Goal: Transaction & Acquisition: Purchase product/service

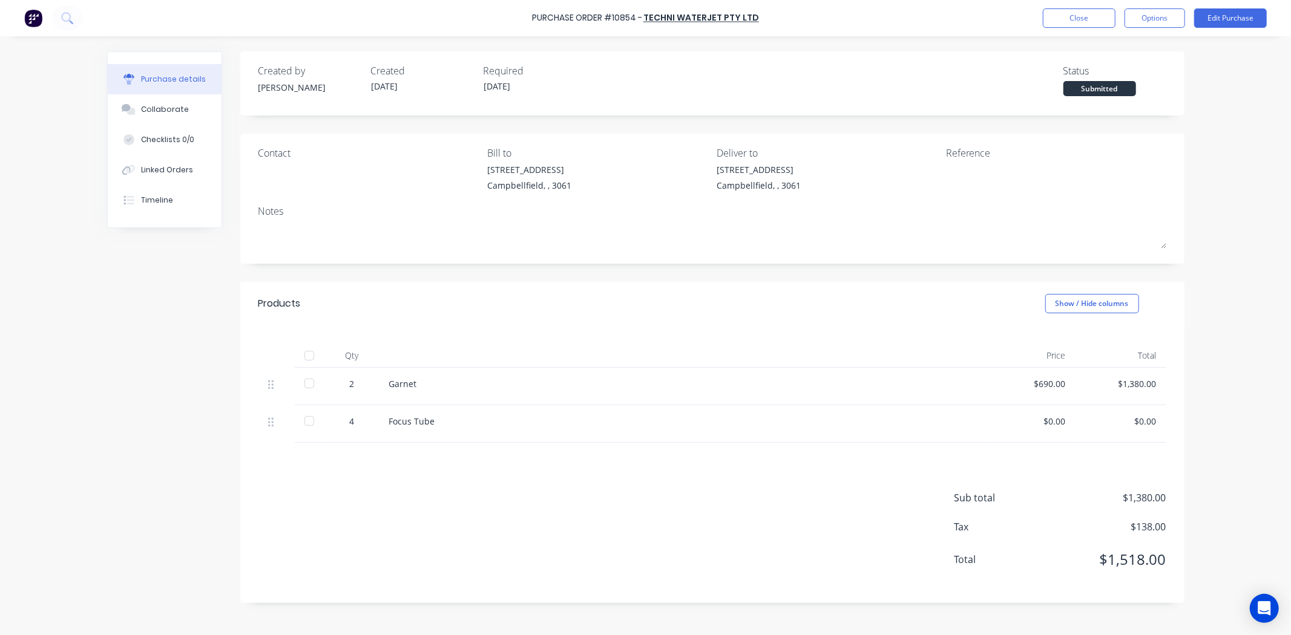
click at [1054, 26] on button "Close" at bounding box center [1079, 17] width 73 height 19
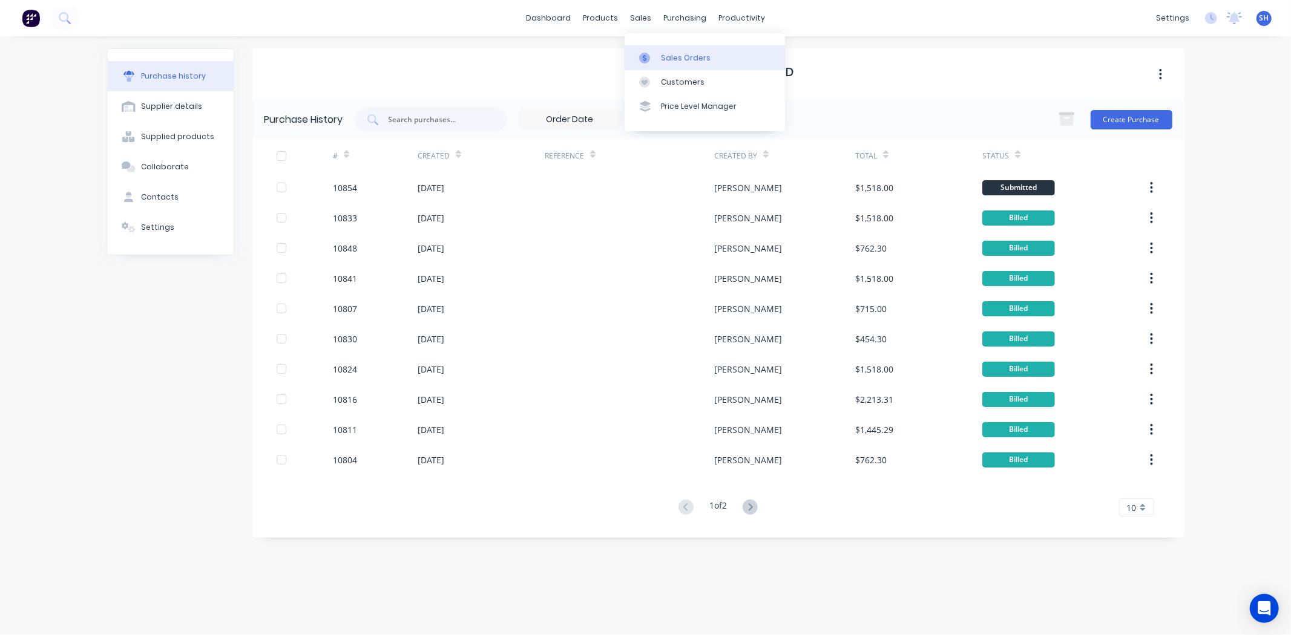
click at [676, 61] on div "Sales Orders" at bounding box center [686, 58] width 50 height 11
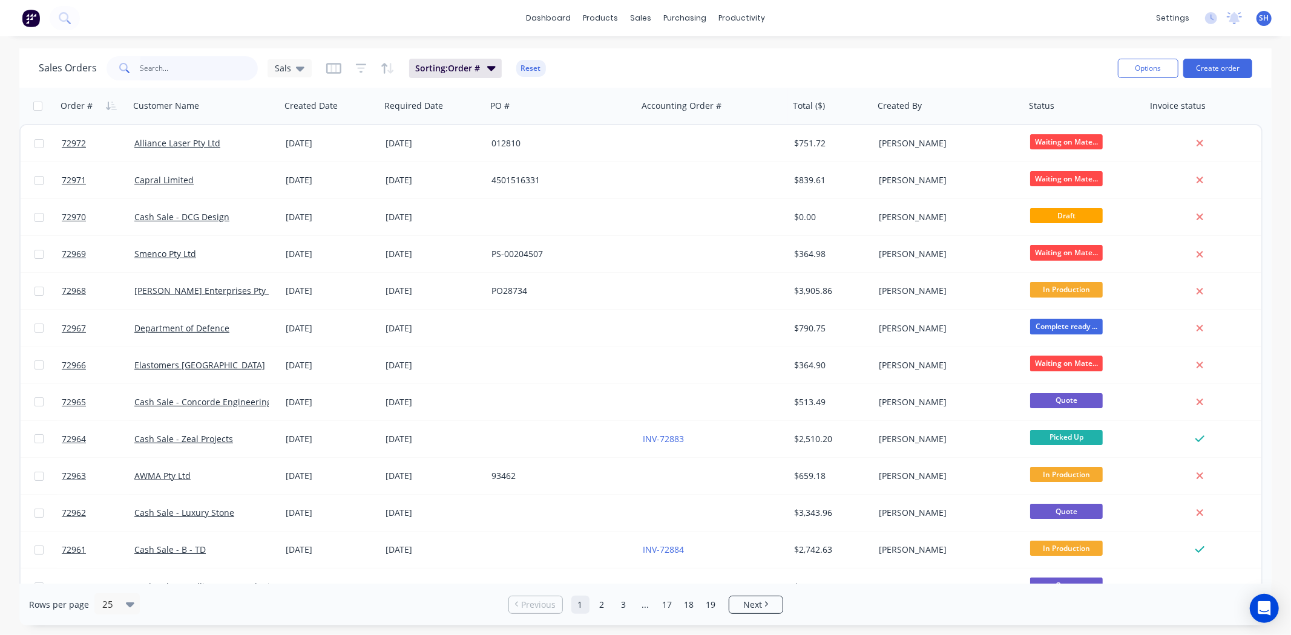
click at [165, 70] on input "text" at bounding box center [199, 68] width 118 height 24
click at [148, 73] on input "text" at bounding box center [199, 68] width 118 height 24
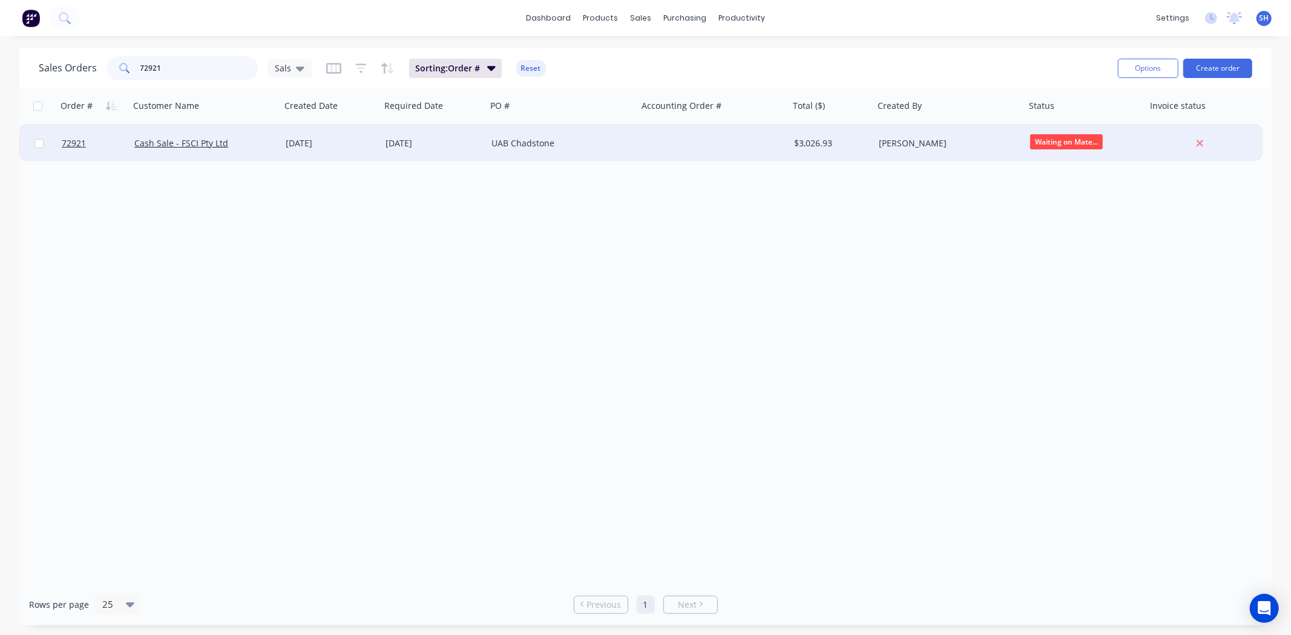
type input "72921"
click at [434, 150] on div "[DATE]" at bounding box center [434, 143] width 106 height 36
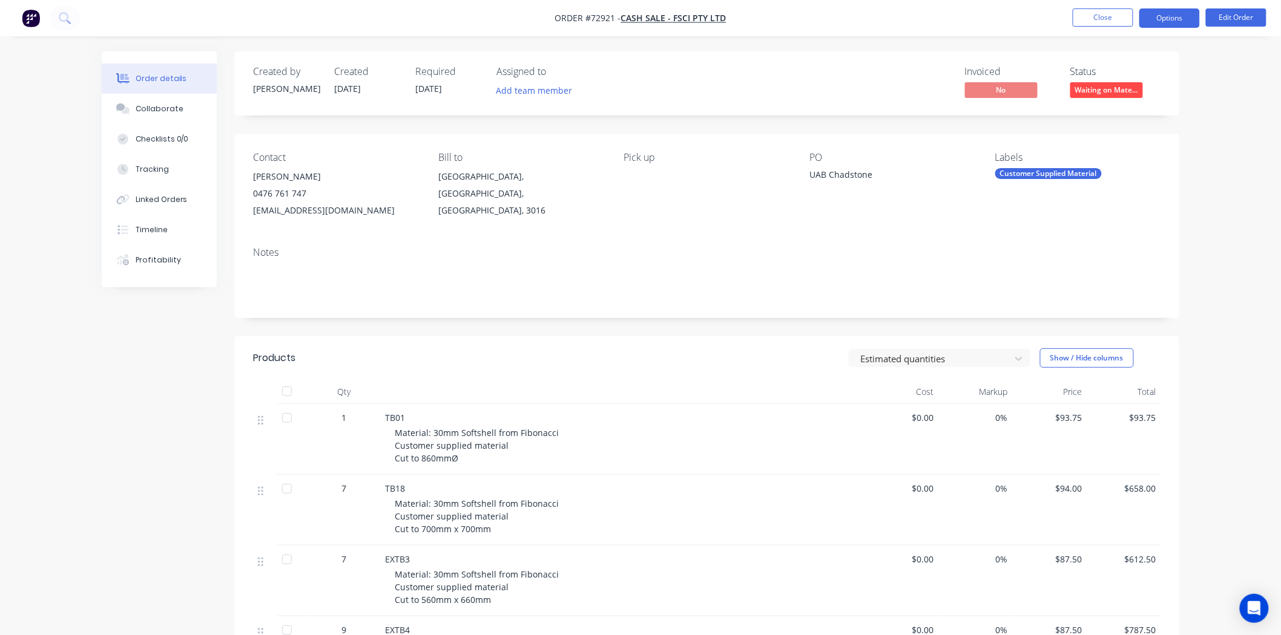
click at [1146, 22] on button "Options" at bounding box center [1169, 17] width 61 height 19
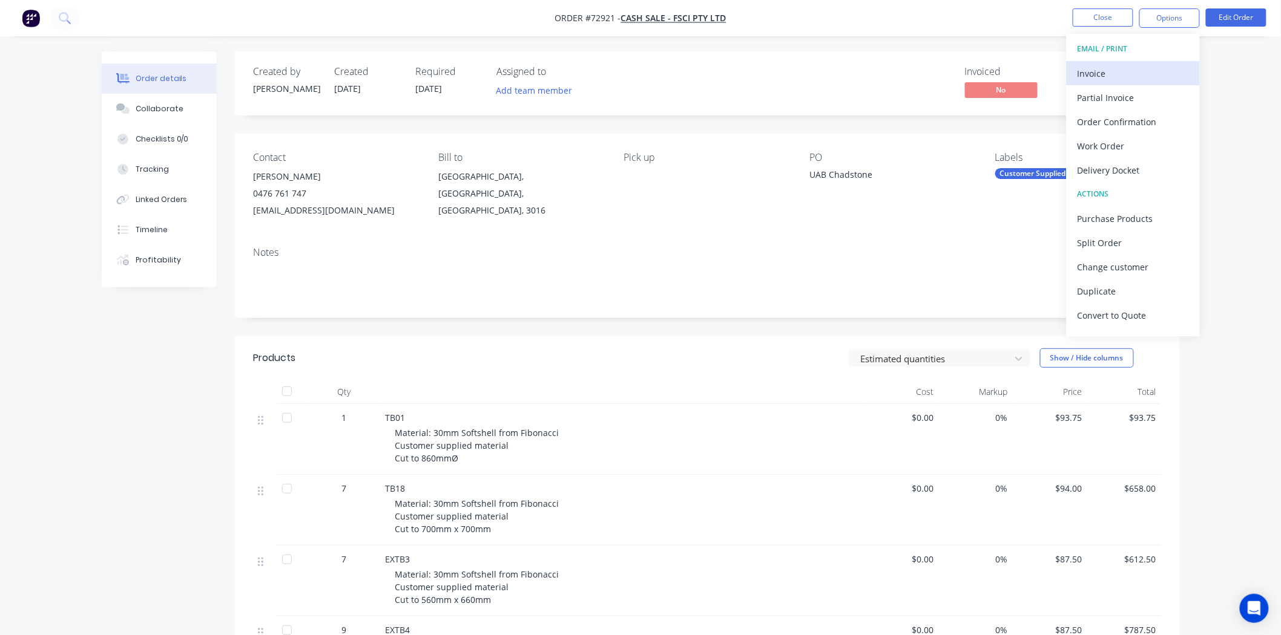
click at [1102, 79] on div "Invoice" at bounding box center [1132, 74] width 111 height 18
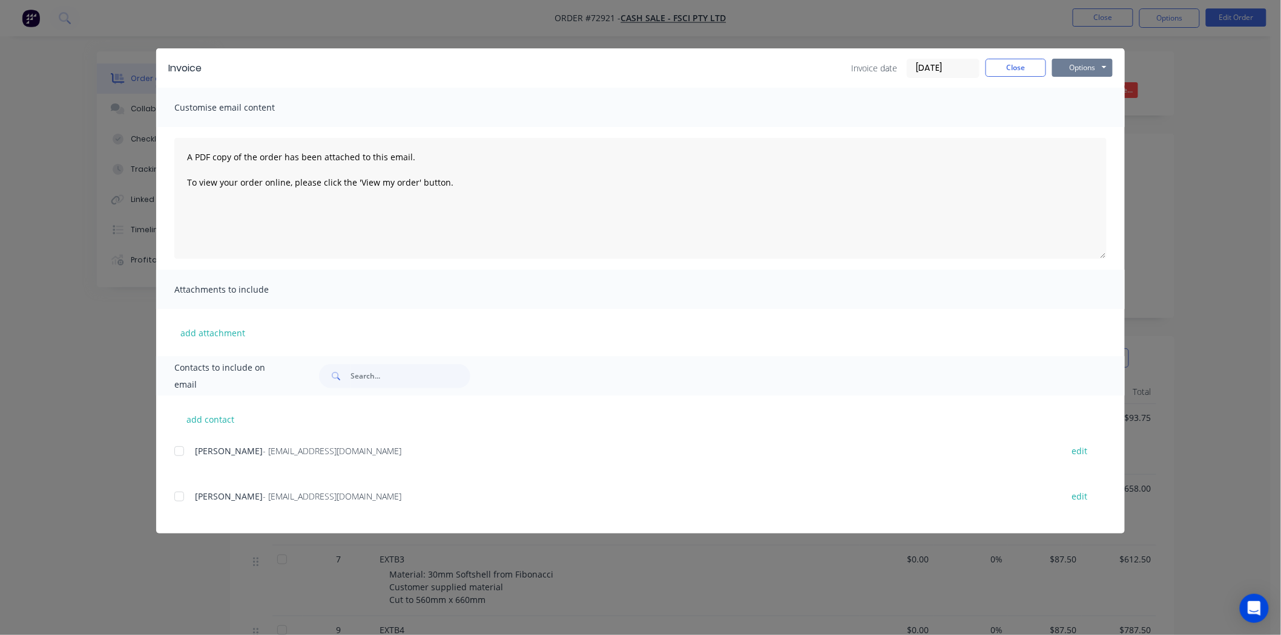
click at [1088, 64] on button "Options" at bounding box center [1082, 68] width 61 height 18
click at [1070, 115] on button "Print" at bounding box center [1090, 109] width 77 height 20
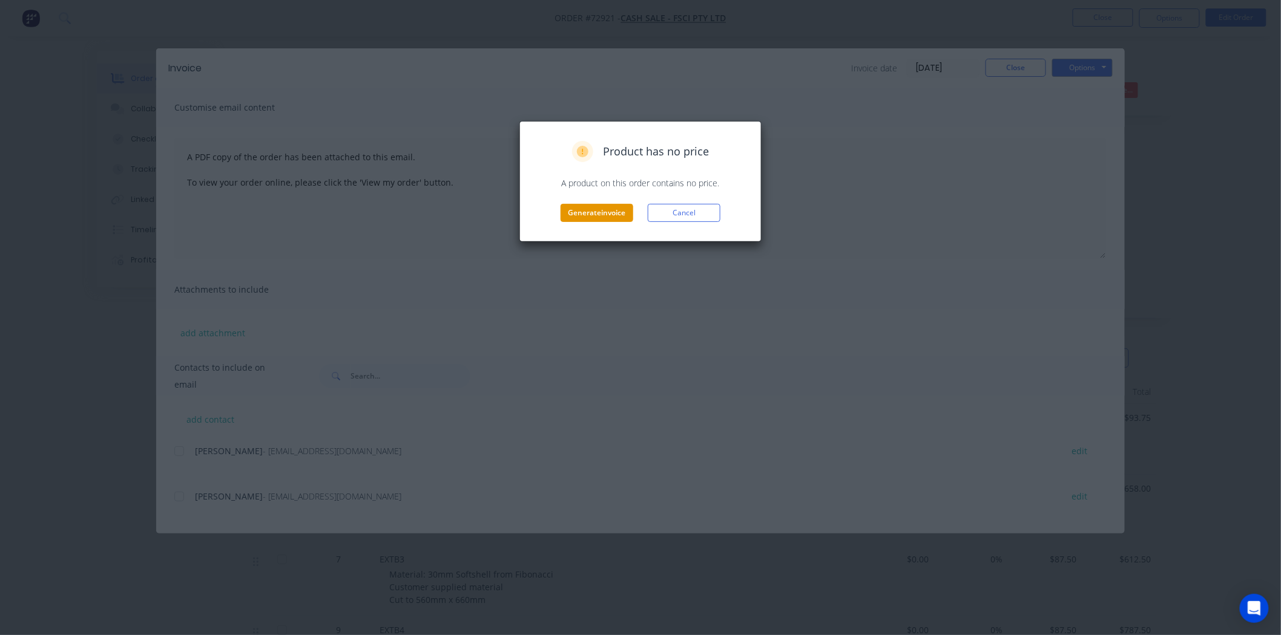
click at [581, 216] on button "Generate invoice" at bounding box center [596, 213] width 73 height 18
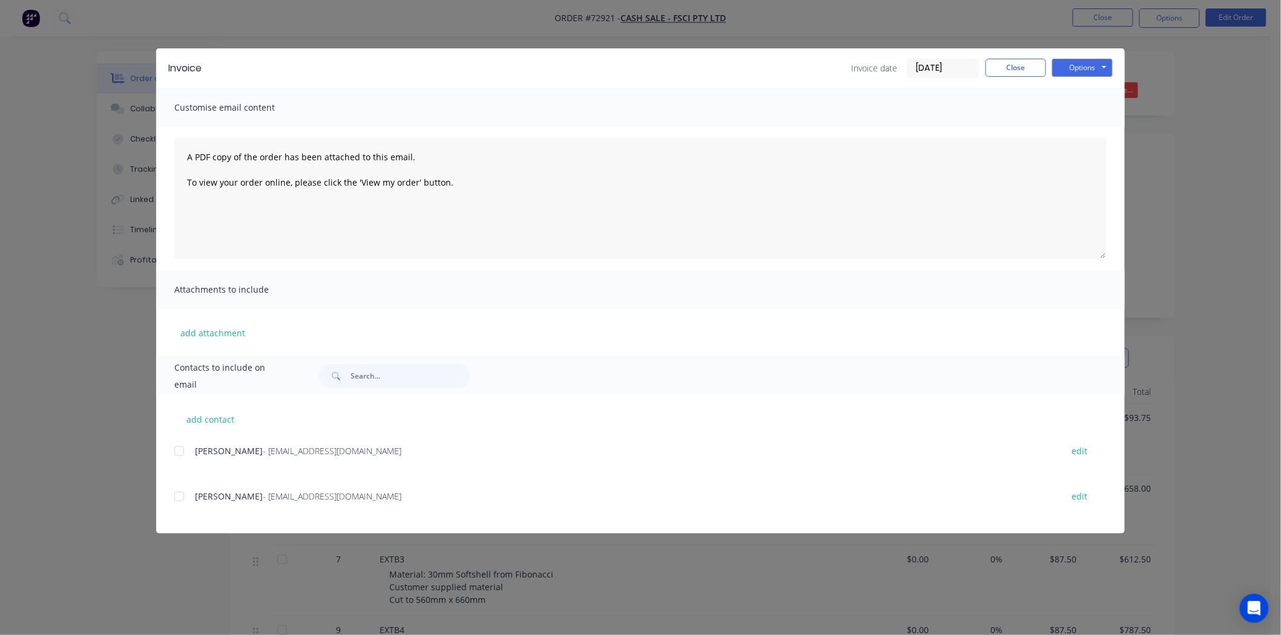
click at [1088, 77] on div "Options Preview Print Email" at bounding box center [1082, 68] width 61 height 19
click at [1082, 70] on button "Options" at bounding box center [1082, 68] width 61 height 18
click at [1080, 102] on button "Print" at bounding box center [1090, 109] width 77 height 20
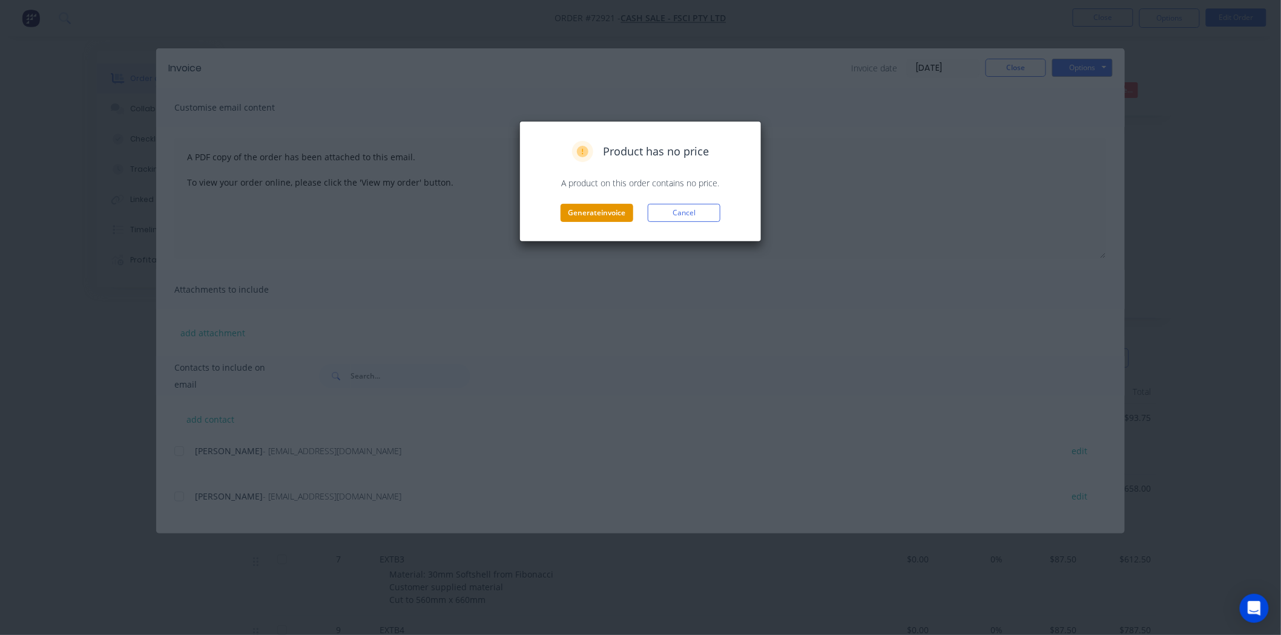
click at [590, 213] on button "Generate invoice" at bounding box center [596, 213] width 73 height 18
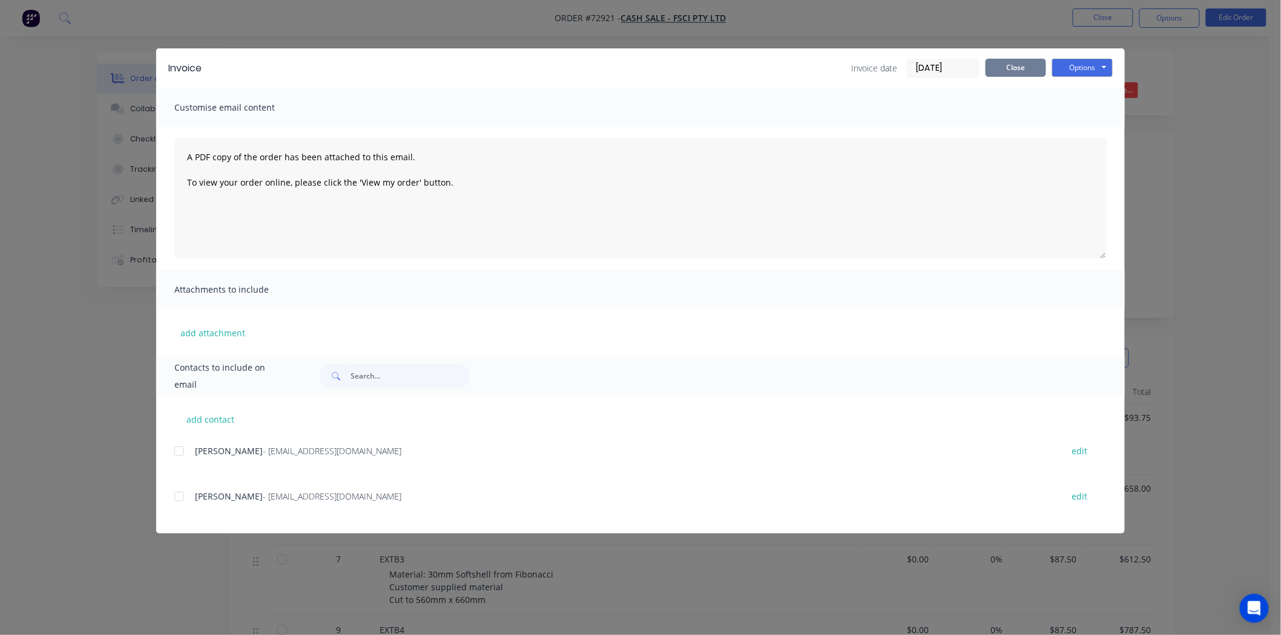
click at [1008, 64] on button "Close" at bounding box center [1015, 68] width 61 height 18
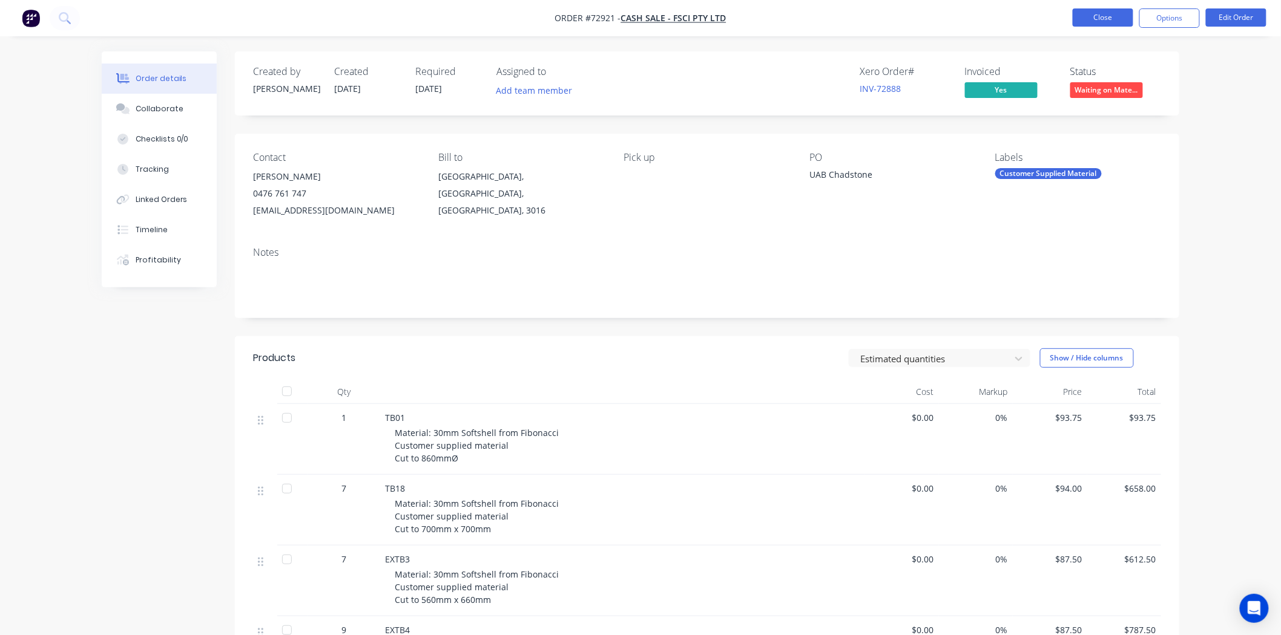
click at [1080, 19] on button "Close" at bounding box center [1102, 17] width 61 height 18
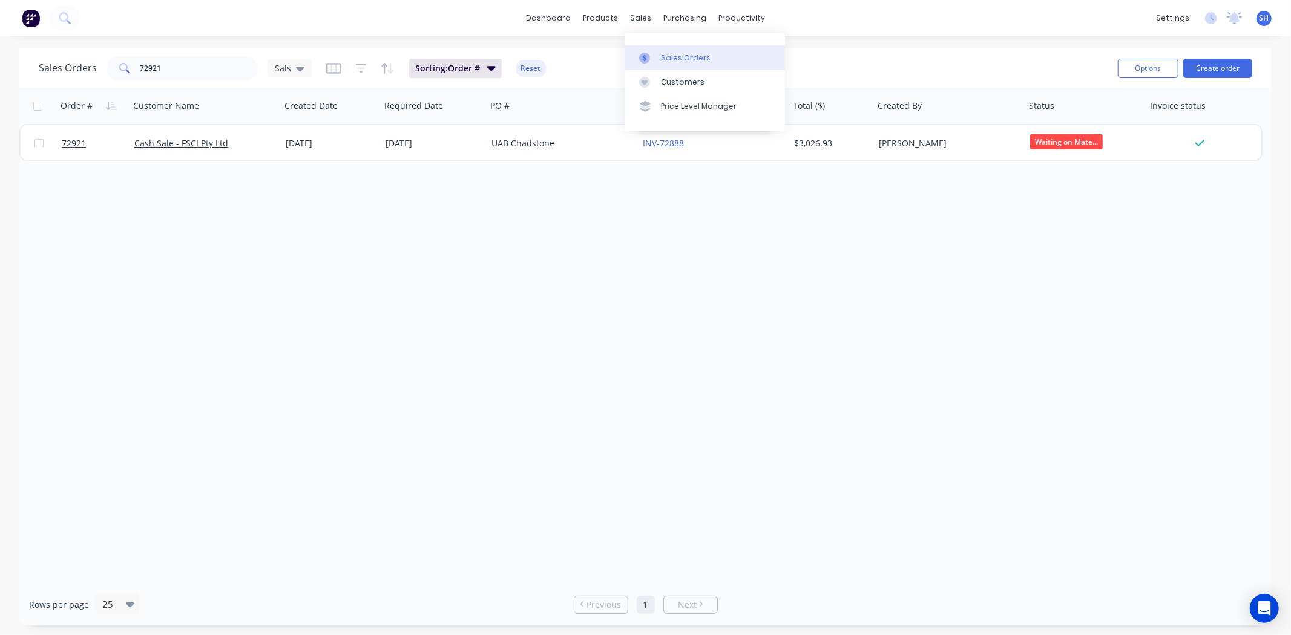
click at [673, 49] on link "Sales Orders" at bounding box center [705, 57] width 160 height 24
click at [753, 56] on div "Workflow" at bounding box center [763, 58] width 36 height 11
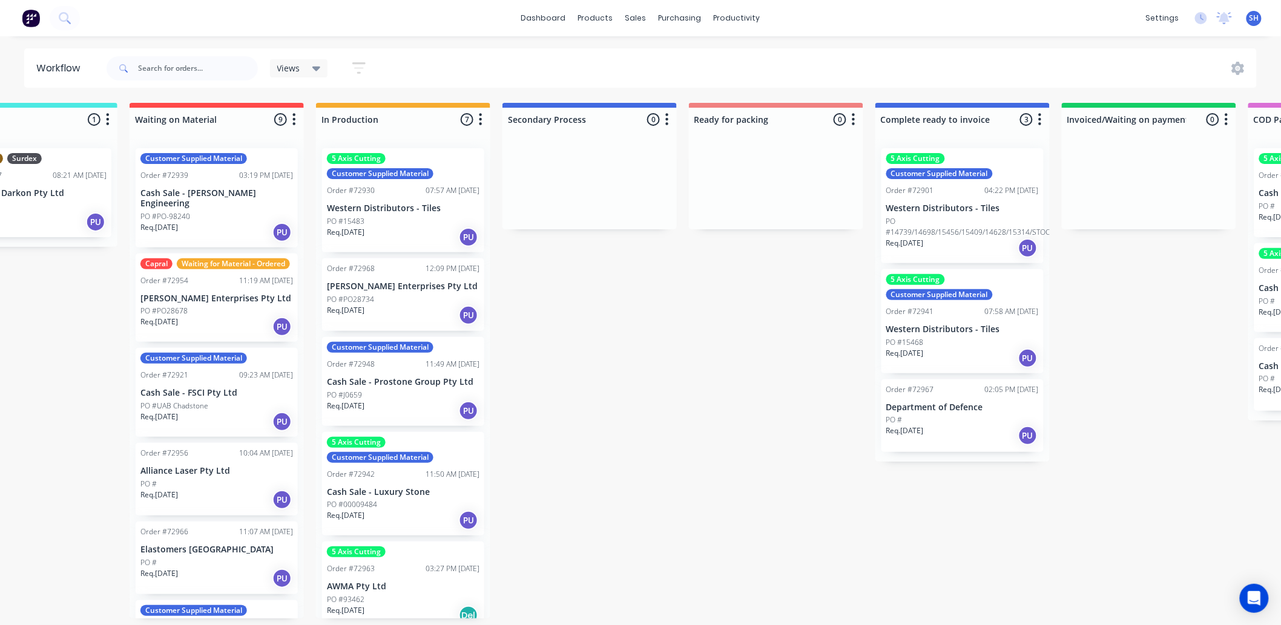
scroll to position [0, 348]
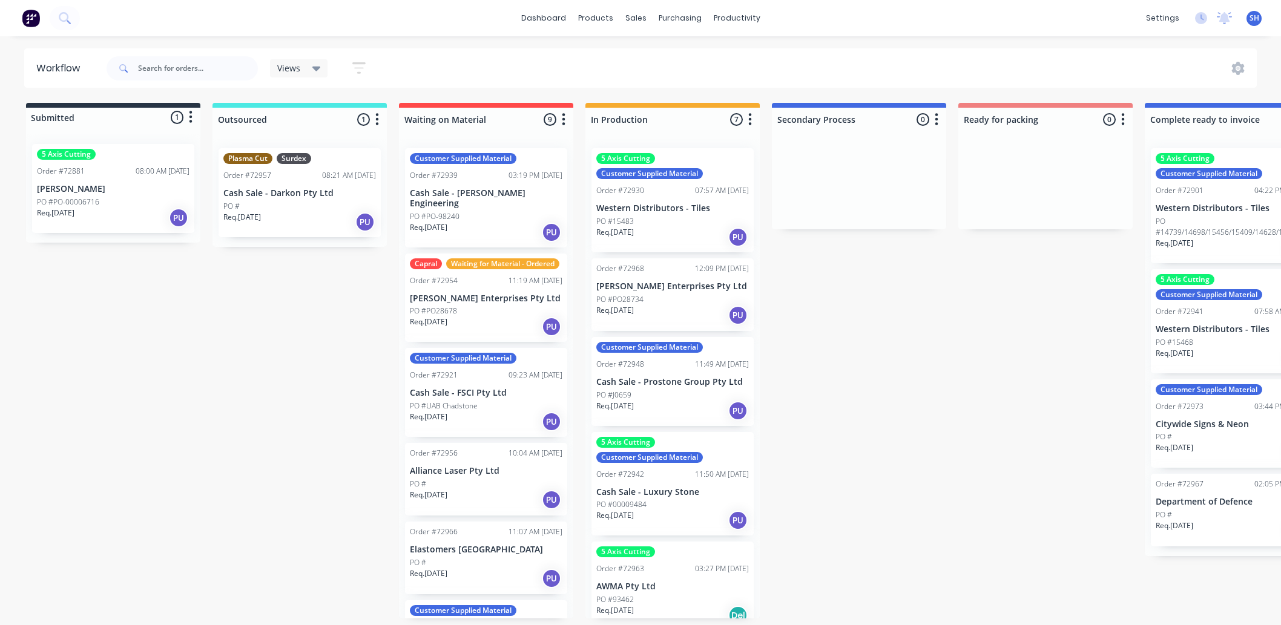
scroll to position [0, 657]
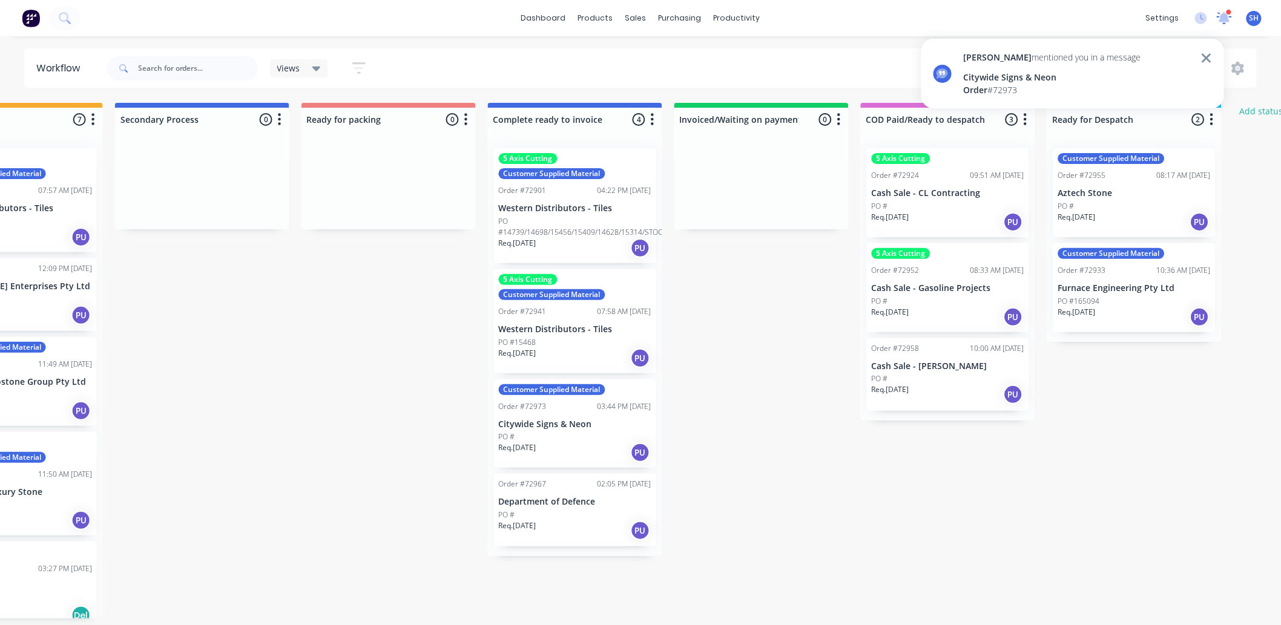
click at [1224, 16] on icon at bounding box center [1223, 16] width 11 height 11
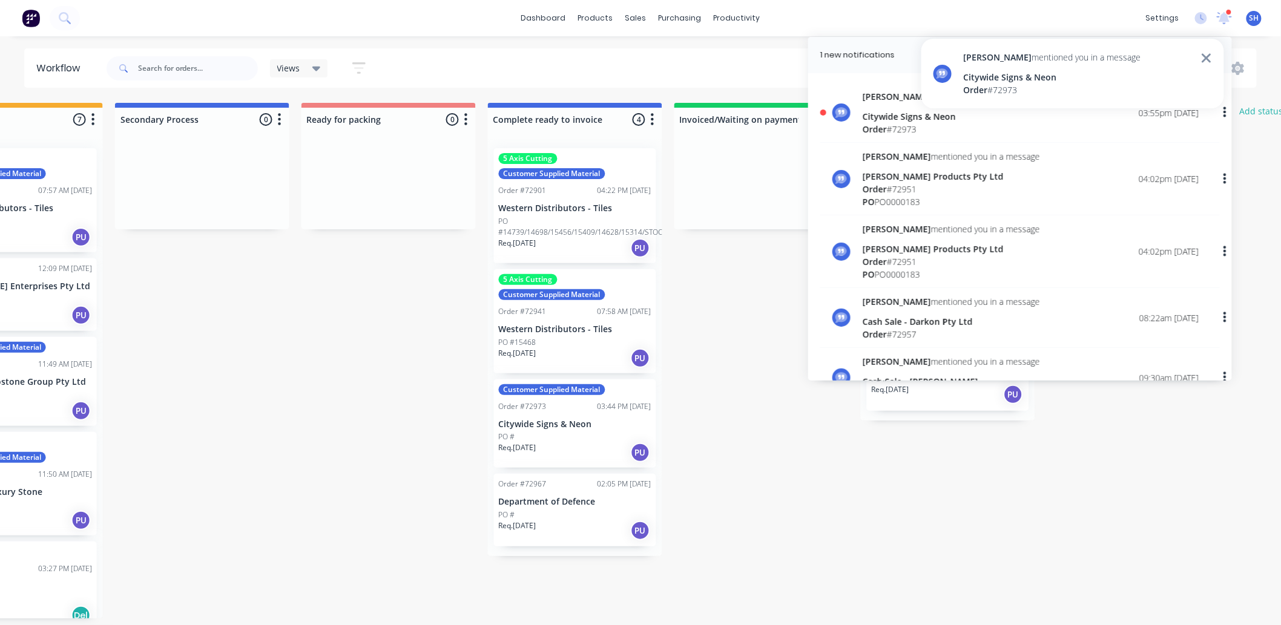
click at [894, 119] on div "Citywide Signs & Neon" at bounding box center [950, 116] width 177 height 13
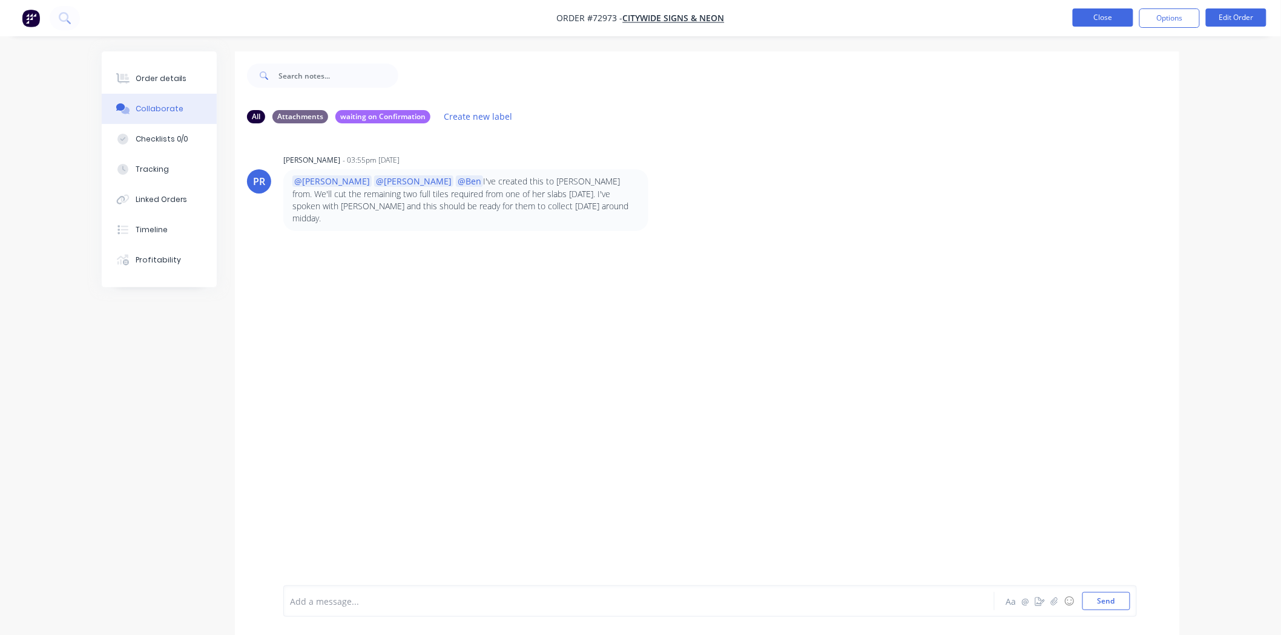
click at [1108, 18] on button "Close" at bounding box center [1102, 17] width 61 height 18
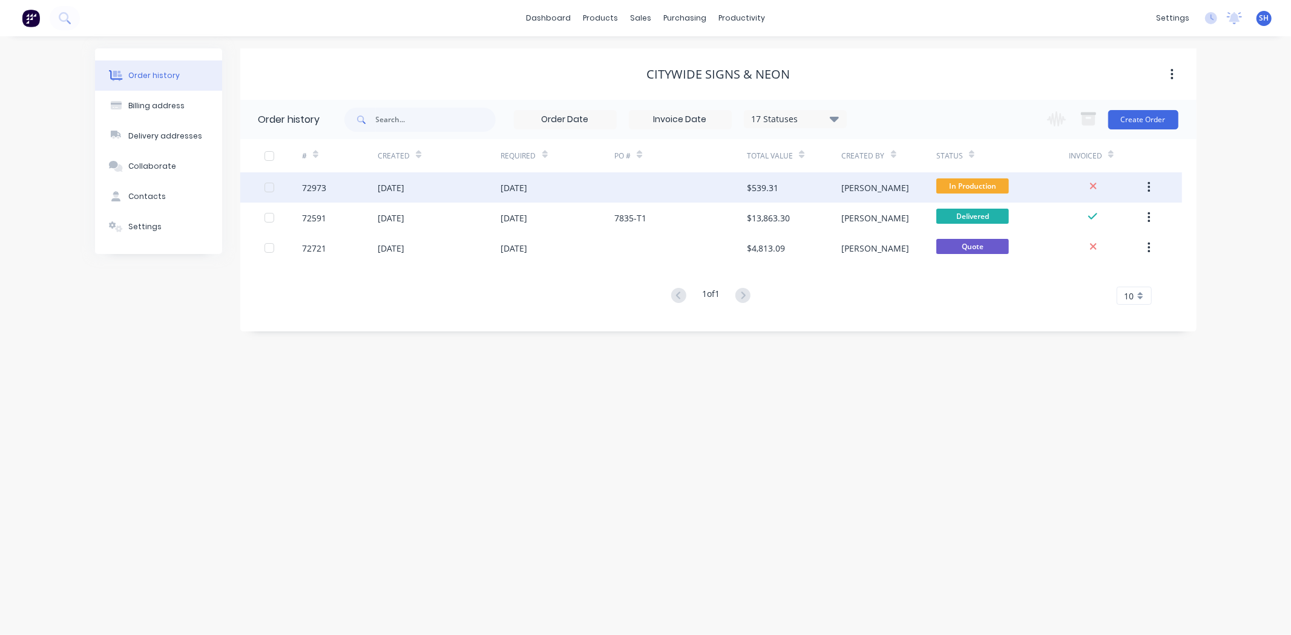
click at [562, 197] on div "[DATE]" at bounding box center [558, 187] width 114 height 30
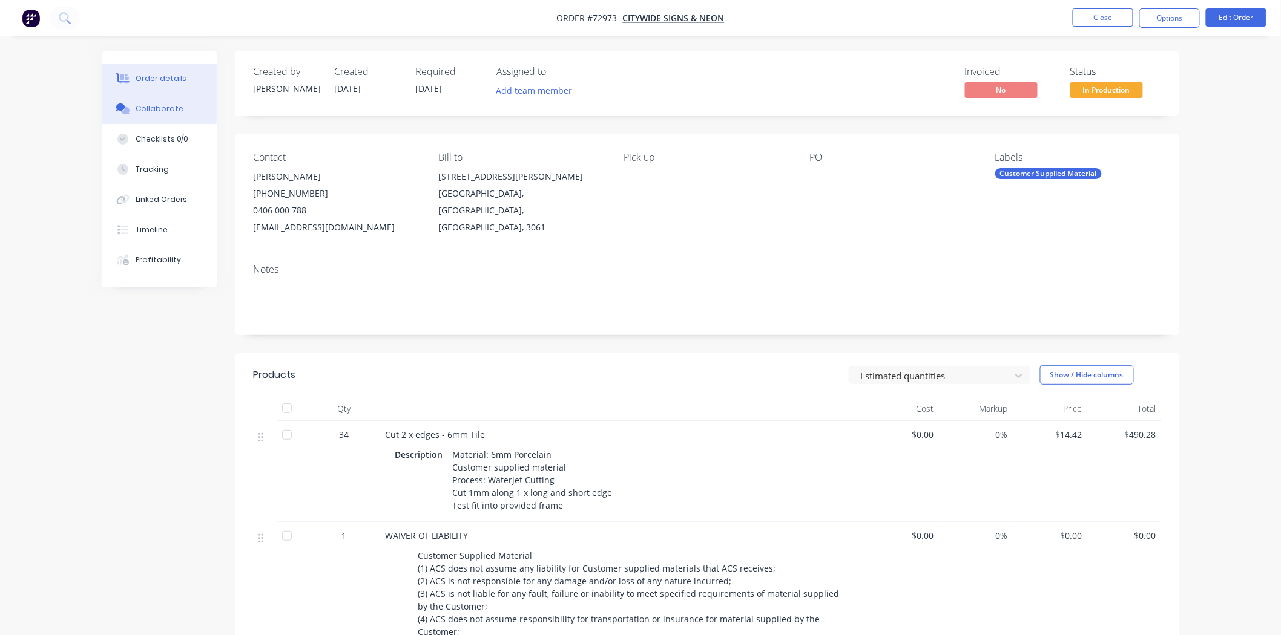
click at [163, 107] on div "Collaborate" at bounding box center [160, 108] width 48 height 11
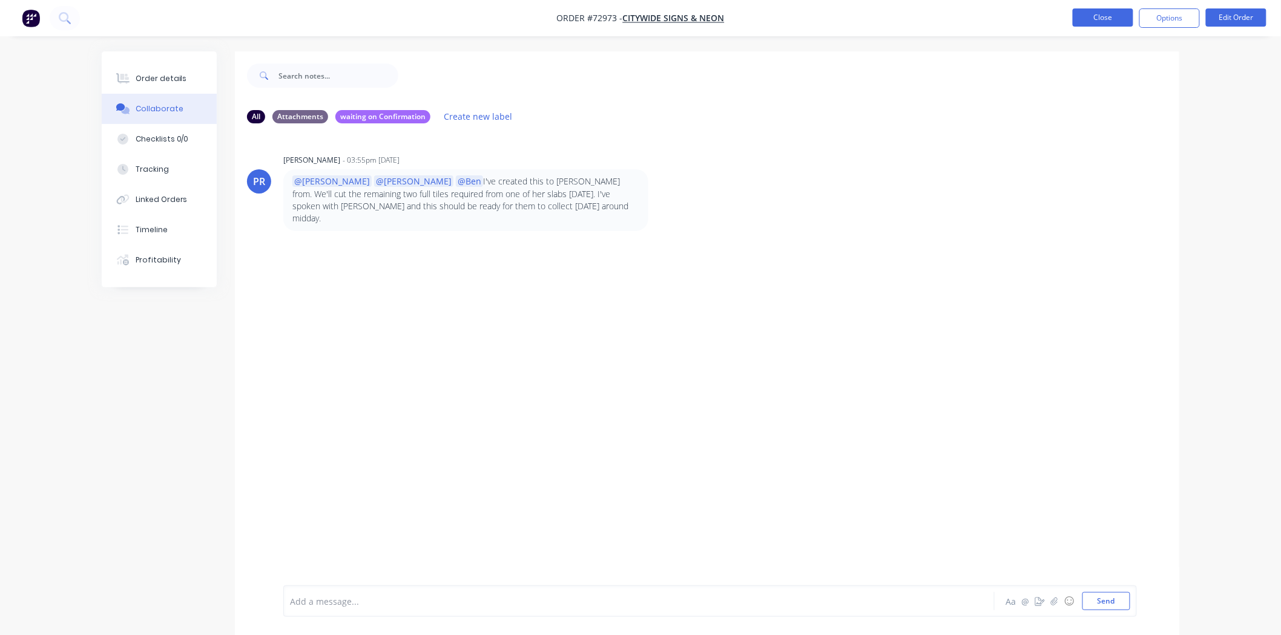
click at [1111, 20] on button "Close" at bounding box center [1102, 17] width 61 height 18
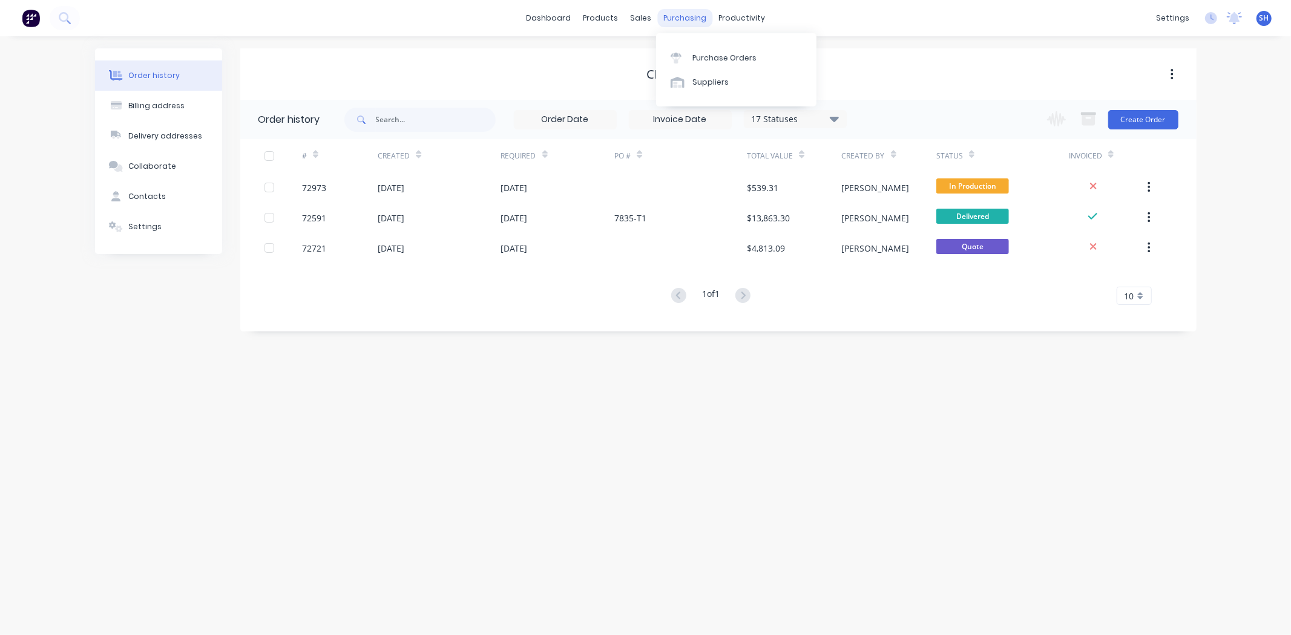
click at [683, 22] on div "purchasing" at bounding box center [684, 18] width 55 height 18
click at [703, 46] on link "Purchase Orders" at bounding box center [736, 57] width 160 height 24
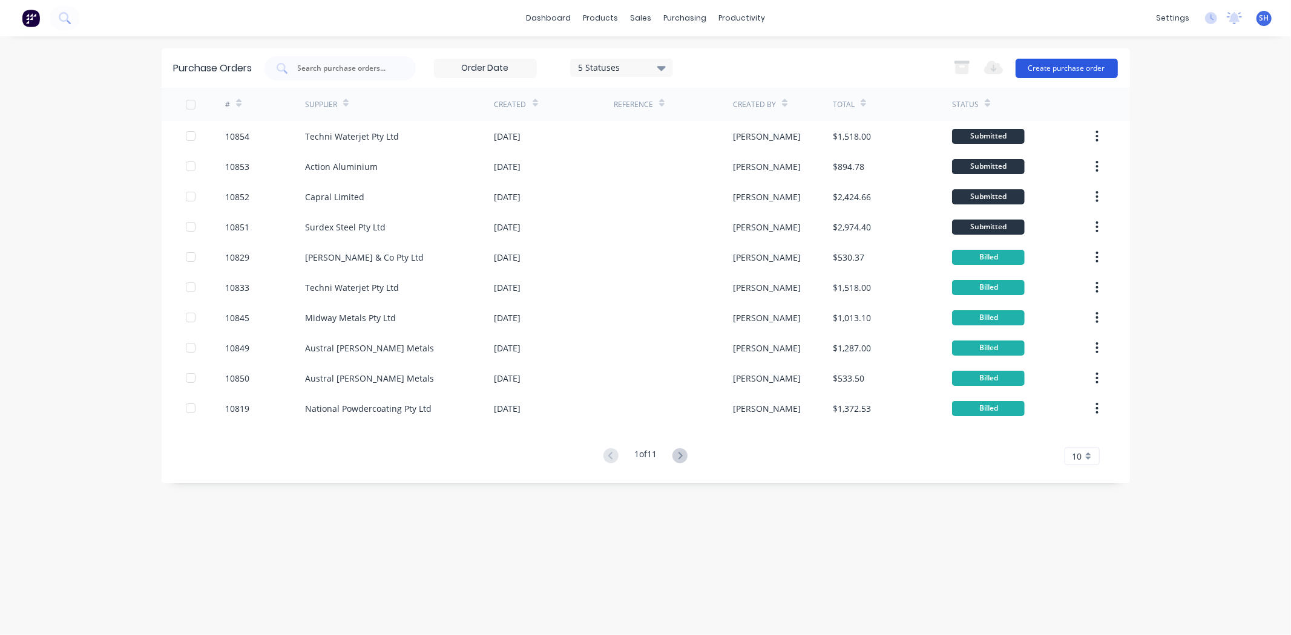
click at [1036, 70] on button "Create purchase order" at bounding box center [1067, 68] width 102 height 19
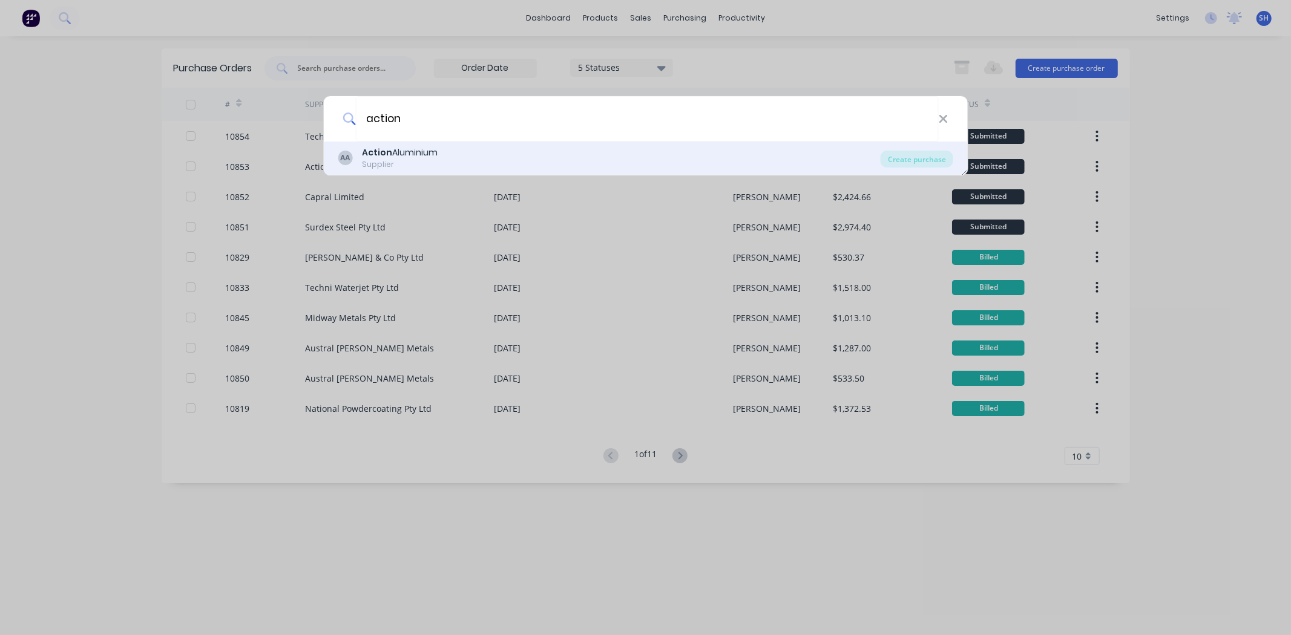
type input "action"
click at [442, 143] on div "AA Action Aluminium Supplier Create purchase" at bounding box center [645, 159] width 645 height 34
click at [427, 156] on div "Action Aluminium" at bounding box center [400, 152] width 76 height 13
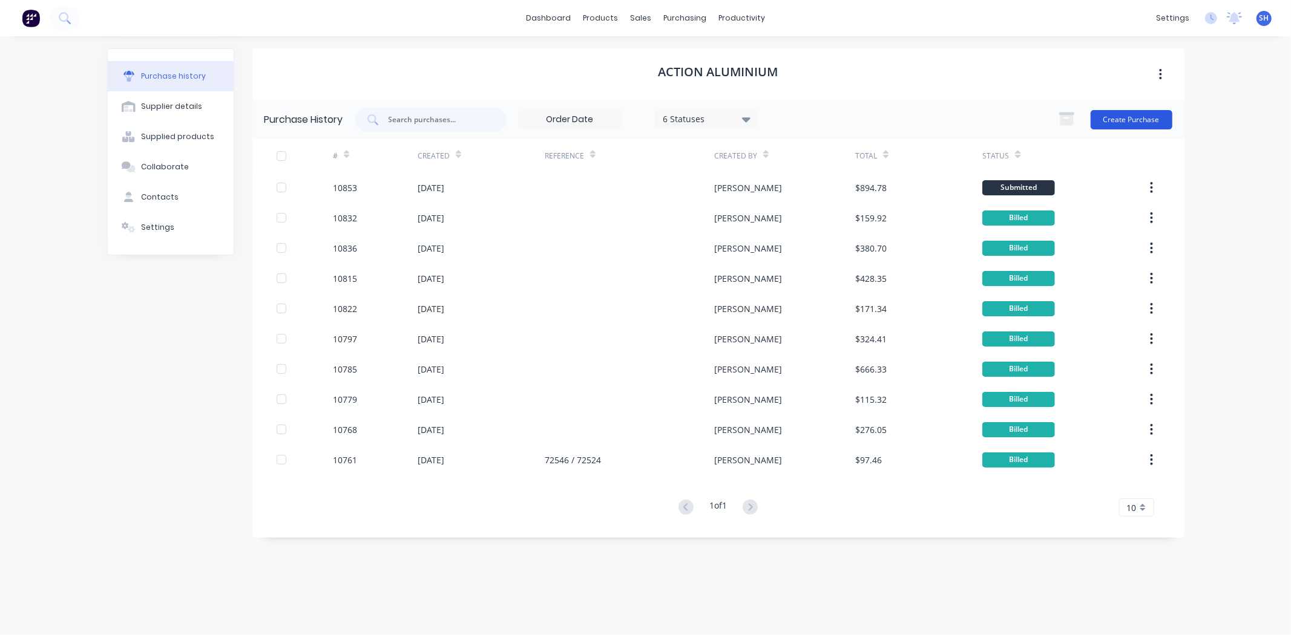
click at [1144, 123] on button "Create Purchase" at bounding box center [1132, 119] width 82 height 19
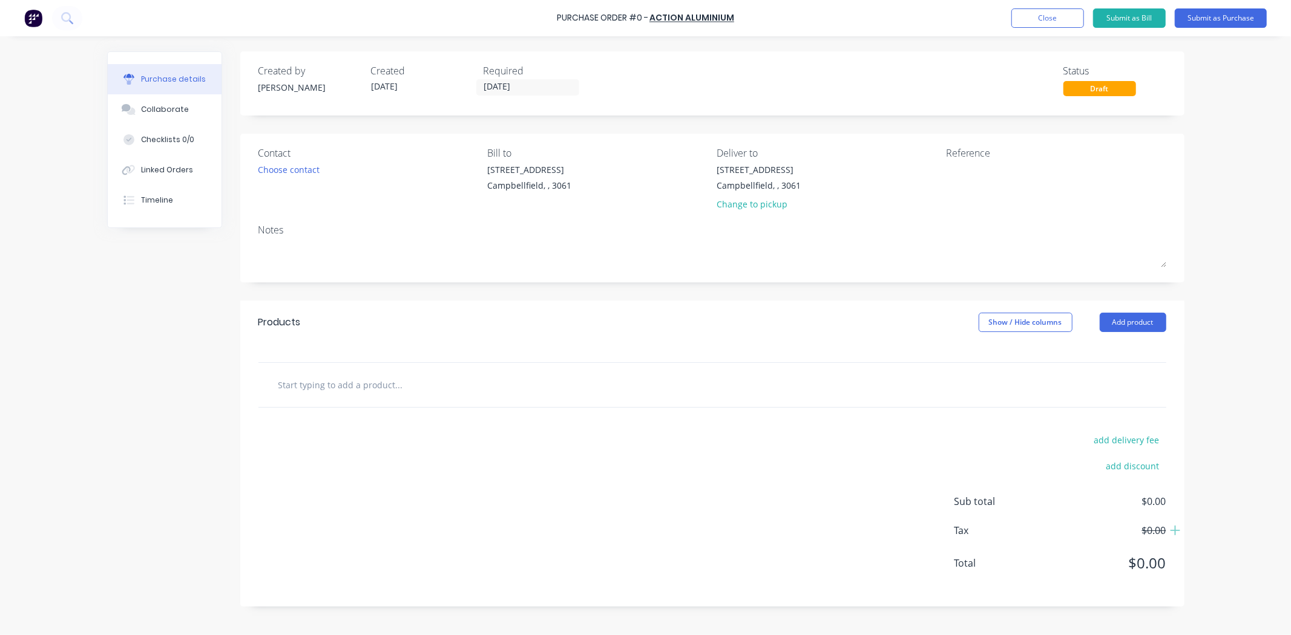
click at [343, 385] on input "text" at bounding box center [399, 385] width 242 height 24
paste input "32mm ALU 5083"
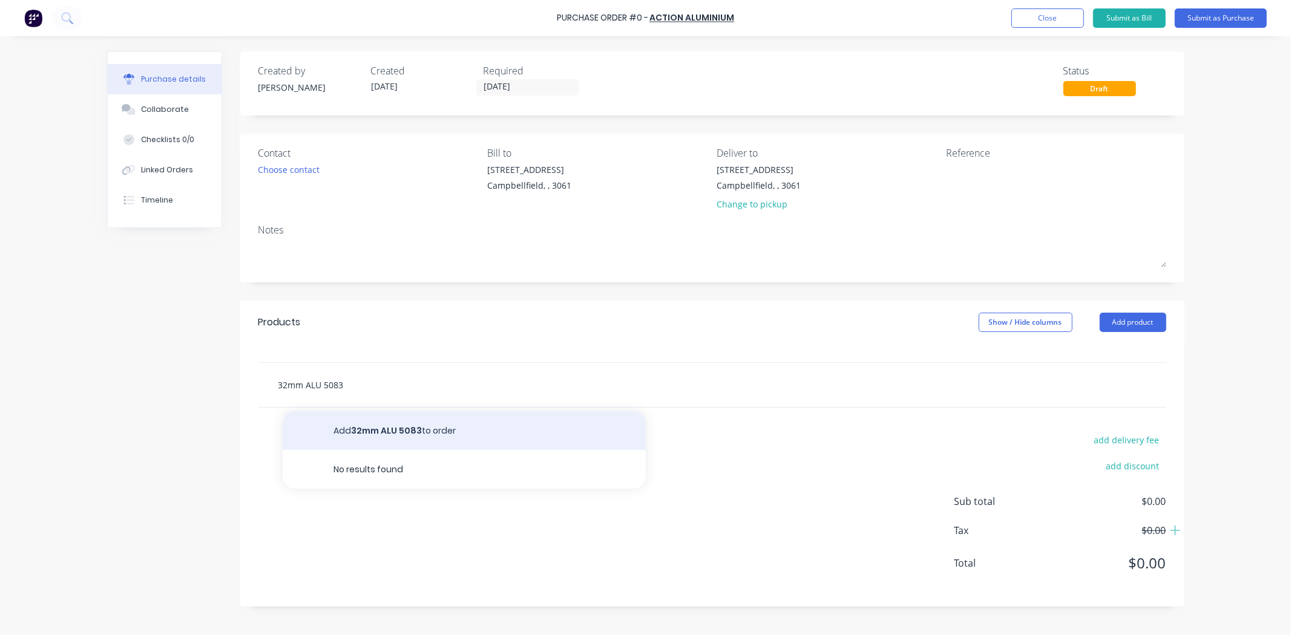
type input "32mm ALU 5083"
click at [389, 433] on button "Add 32mm ALU 5083 to order" at bounding box center [464, 431] width 363 height 39
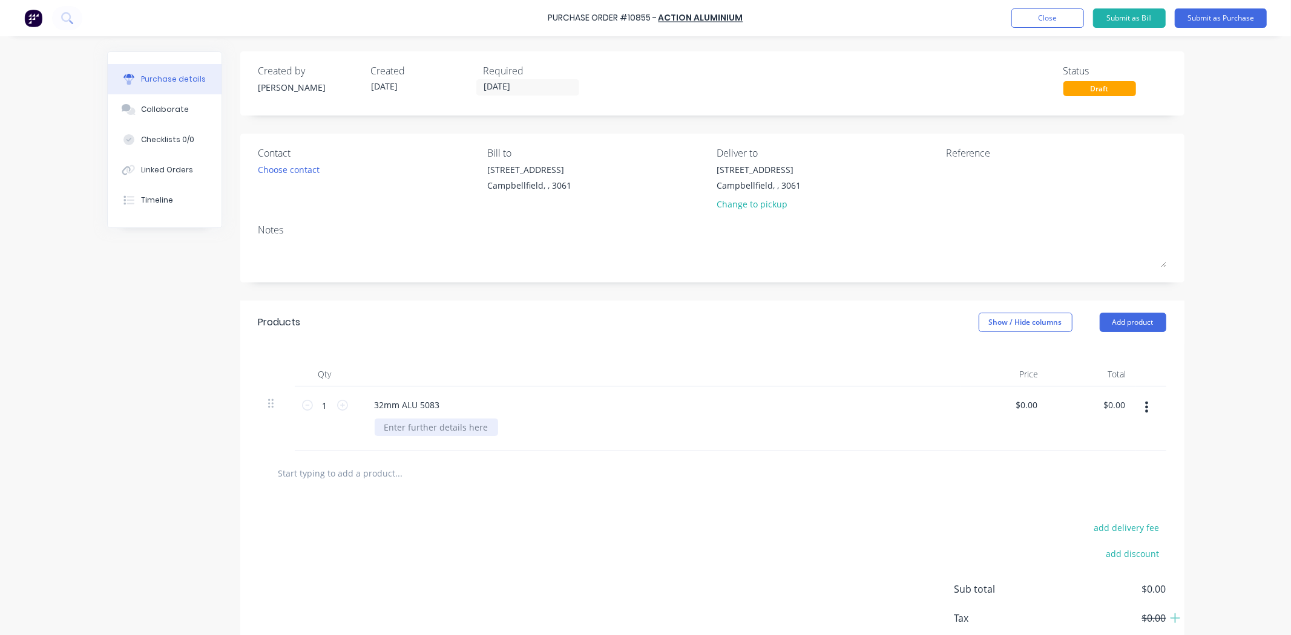
click at [448, 431] on div at bounding box center [436, 428] width 123 height 18
paste div
click at [1027, 407] on input "0.00" at bounding box center [1028, 405] width 23 height 18
type input "$177.20"
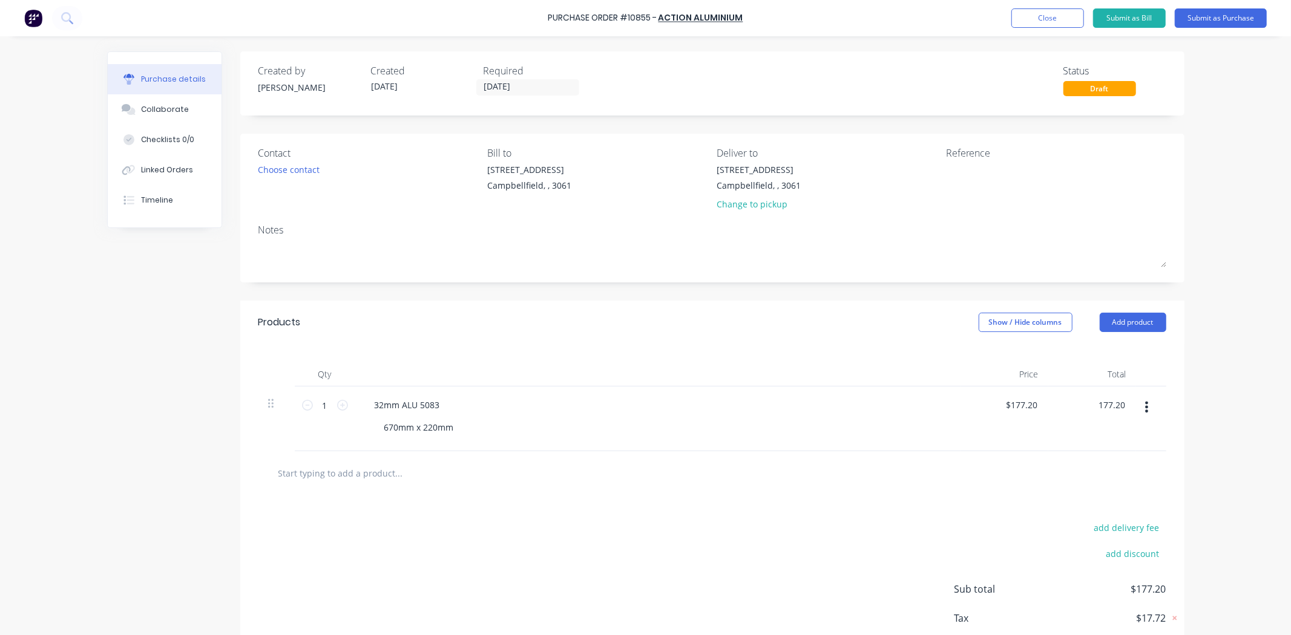
type input "$177.20"
click at [796, 455] on div at bounding box center [712, 474] width 908 height 44
click at [1225, 24] on button "Submit as Purchase" at bounding box center [1221, 17] width 92 height 19
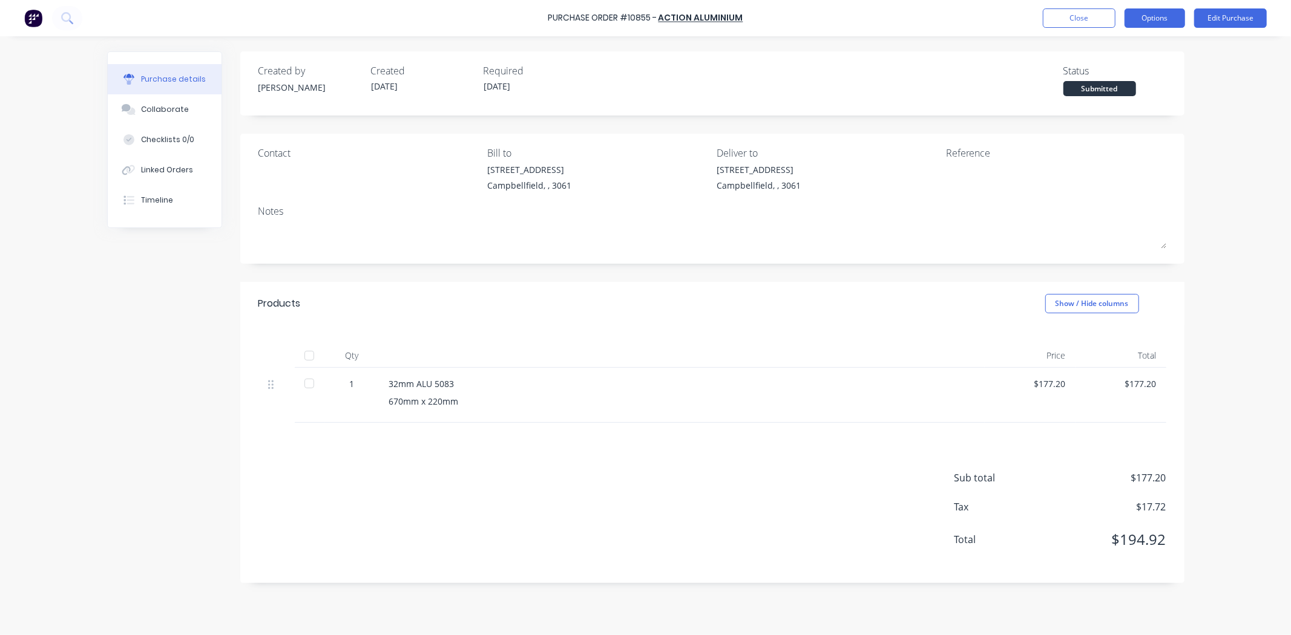
click at [1159, 22] on button "Options" at bounding box center [1155, 17] width 61 height 19
click at [1128, 54] on div "Print / Email" at bounding box center [1127, 50] width 93 height 18
click at [1126, 68] on div "With pricing" at bounding box center [1127, 74] width 93 height 18
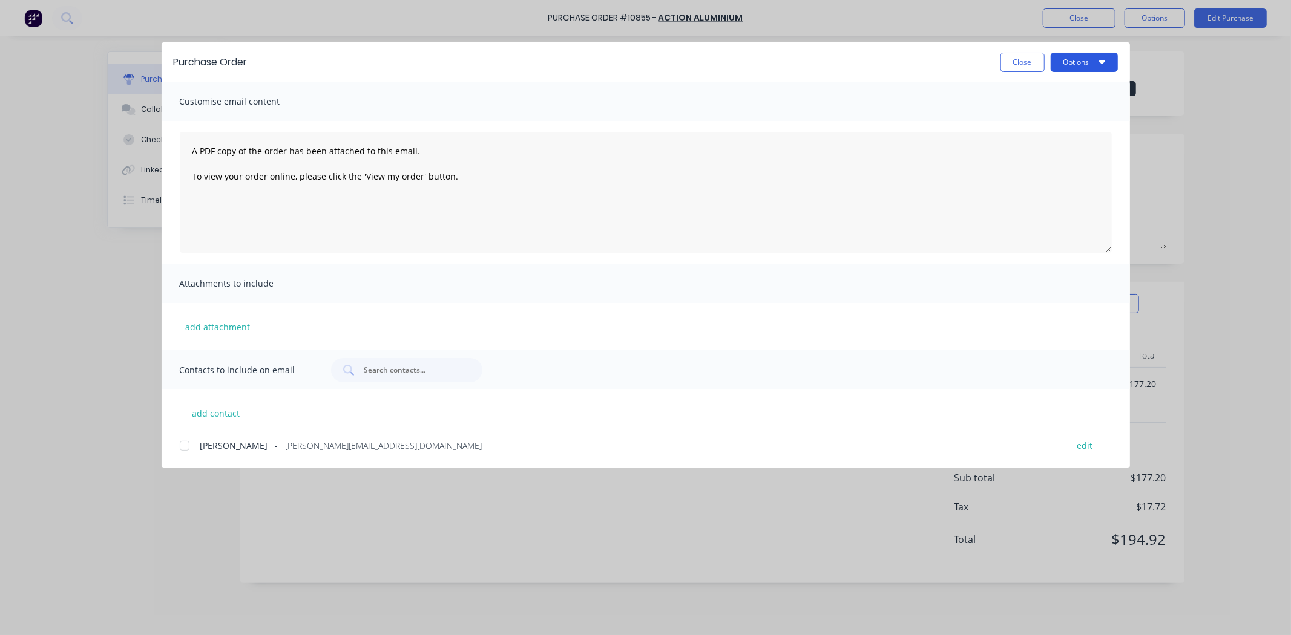
click at [1094, 67] on button "Options" at bounding box center [1084, 62] width 67 height 19
click at [1050, 123] on div "Print" at bounding box center [1060, 117] width 93 height 18
click at [1036, 62] on button "Close" at bounding box center [1022, 62] width 44 height 19
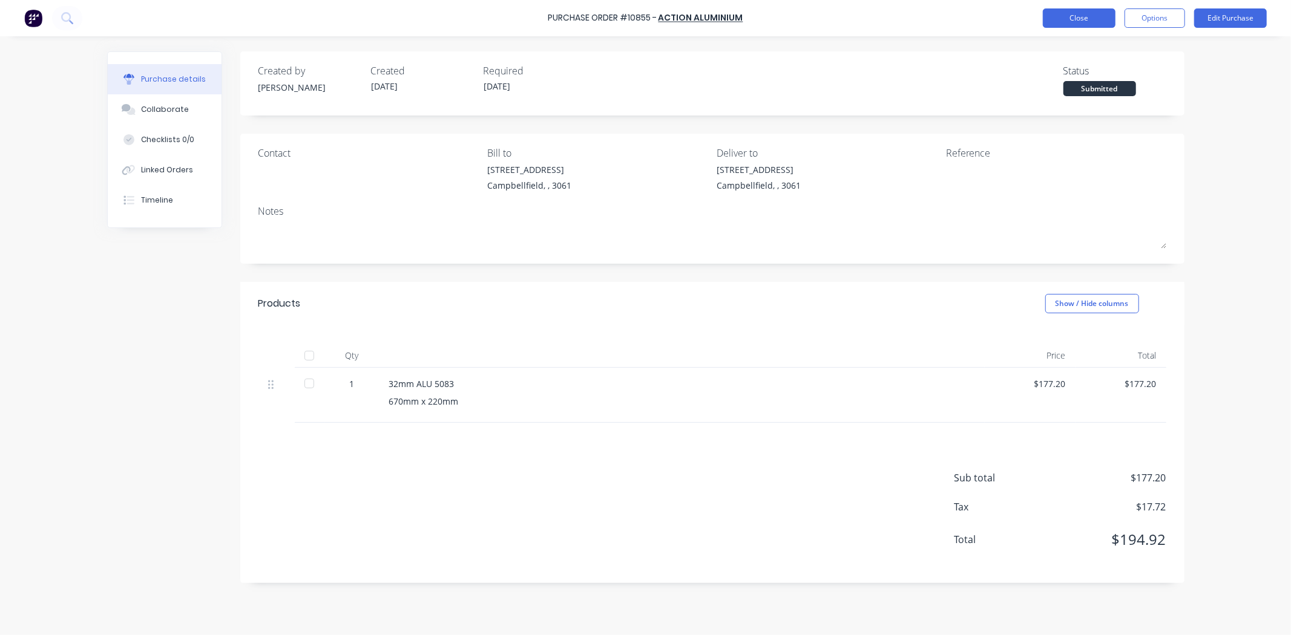
click at [1095, 21] on button "Close" at bounding box center [1079, 17] width 73 height 19
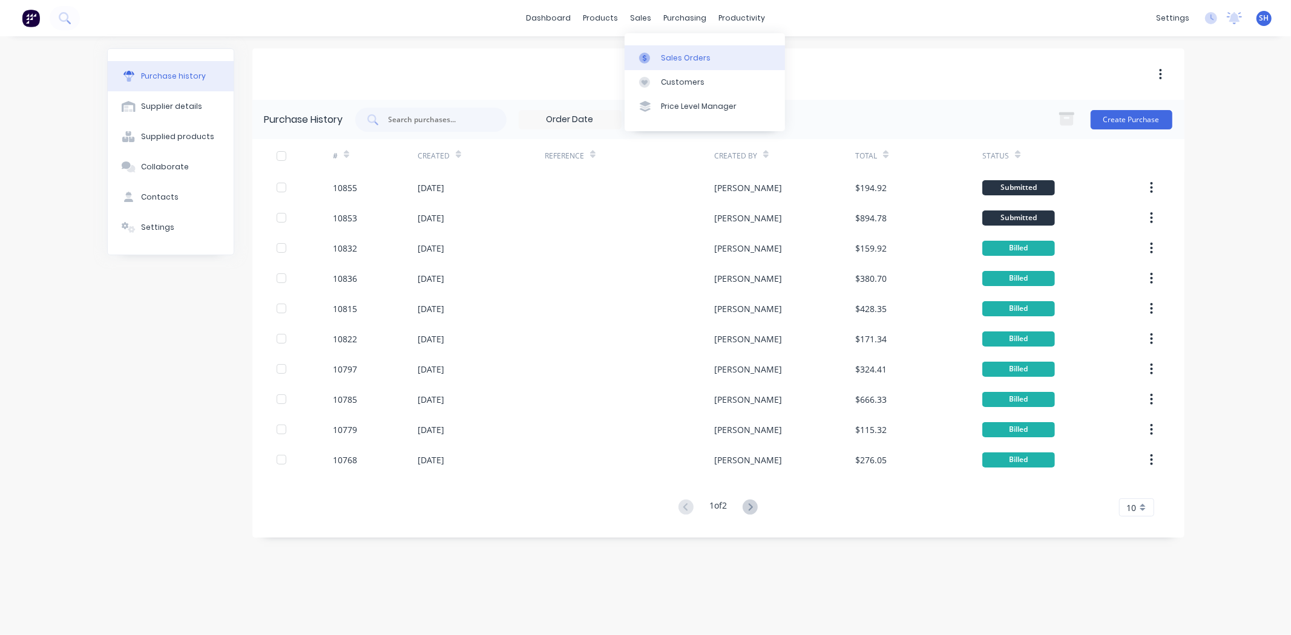
click at [671, 53] on div "Sales Orders" at bounding box center [686, 58] width 50 height 11
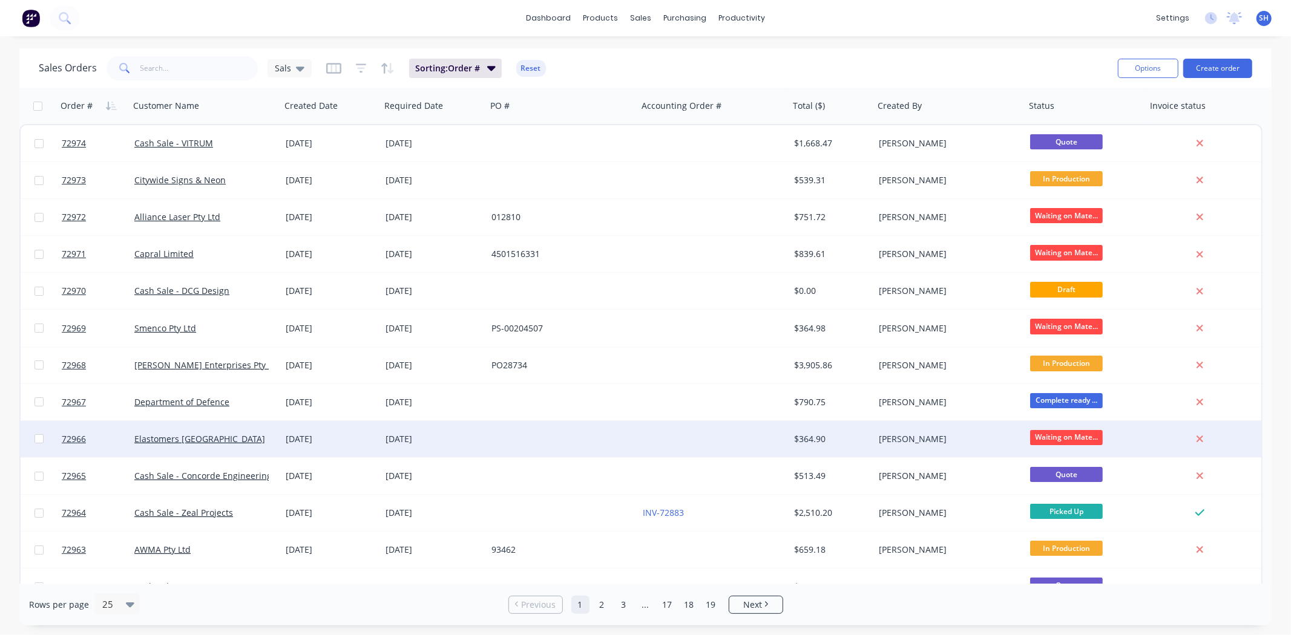
click at [498, 432] on div at bounding box center [562, 439] width 151 height 36
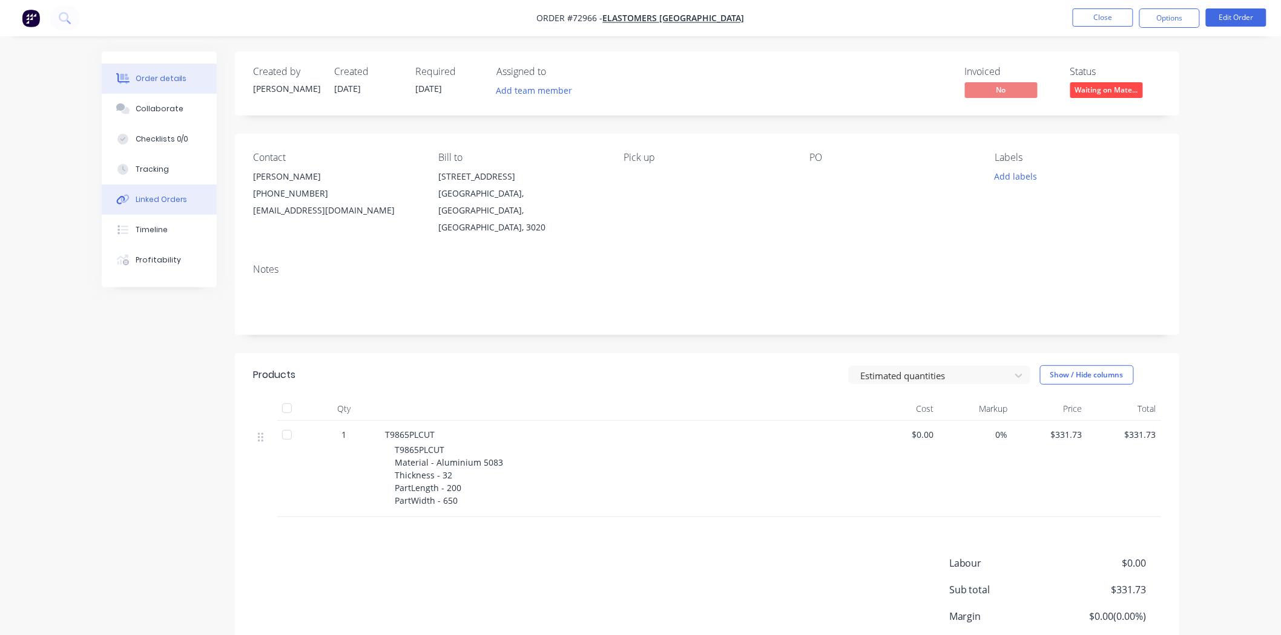
click at [154, 203] on div "Linked Orders" at bounding box center [162, 199] width 52 height 11
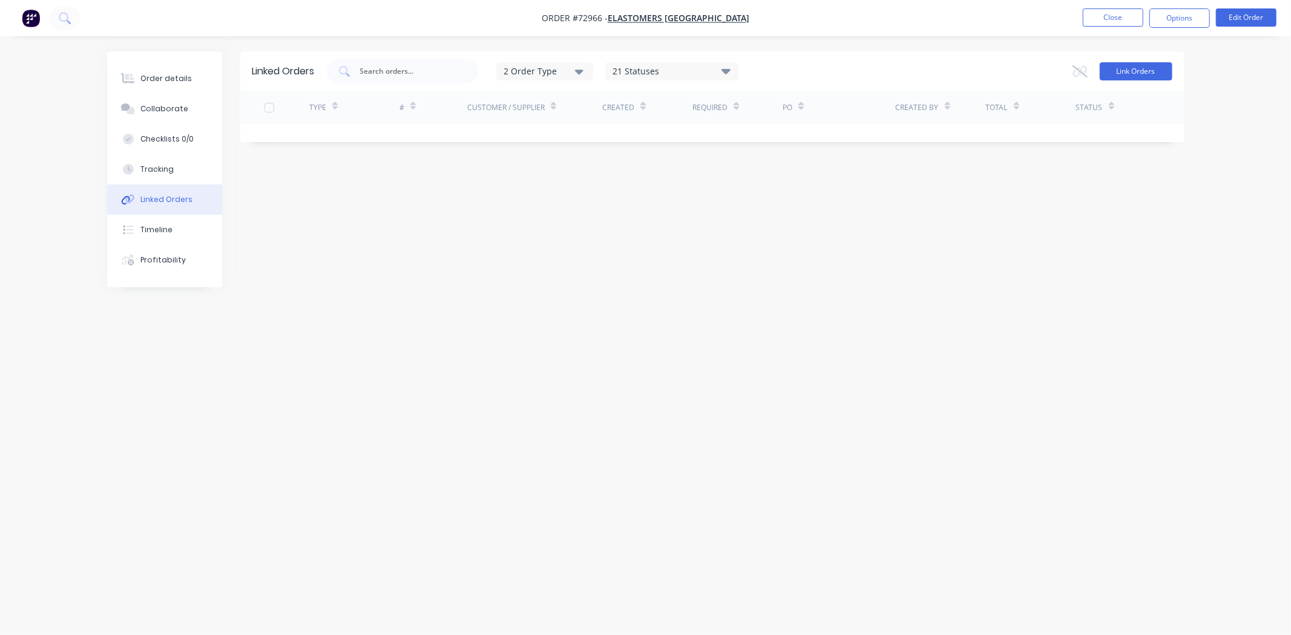
click at [1129, 79] on button "Link Orders" at bounding box center [1136, 71] width 73 height 18
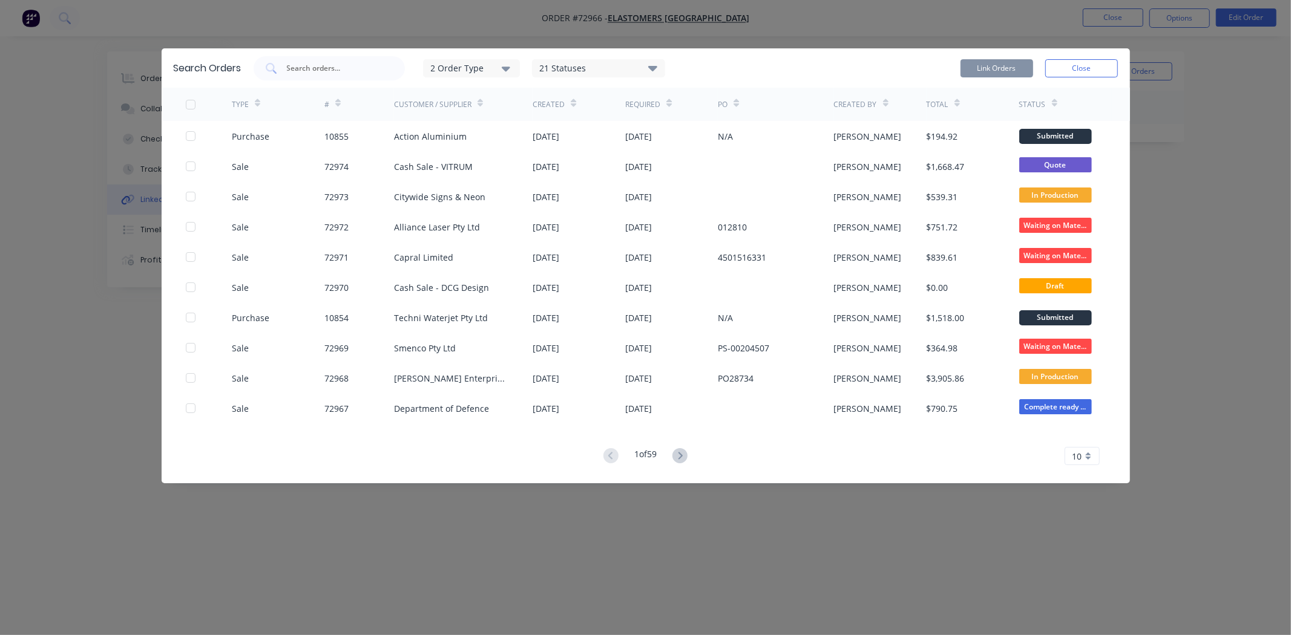
click at [485, 70] on div "2 Order Type" at bounding box center [470, 68] width 81 height 13
click at [484, 97] on div "Sales" at bounding box center [473, 98] width 70 height 13
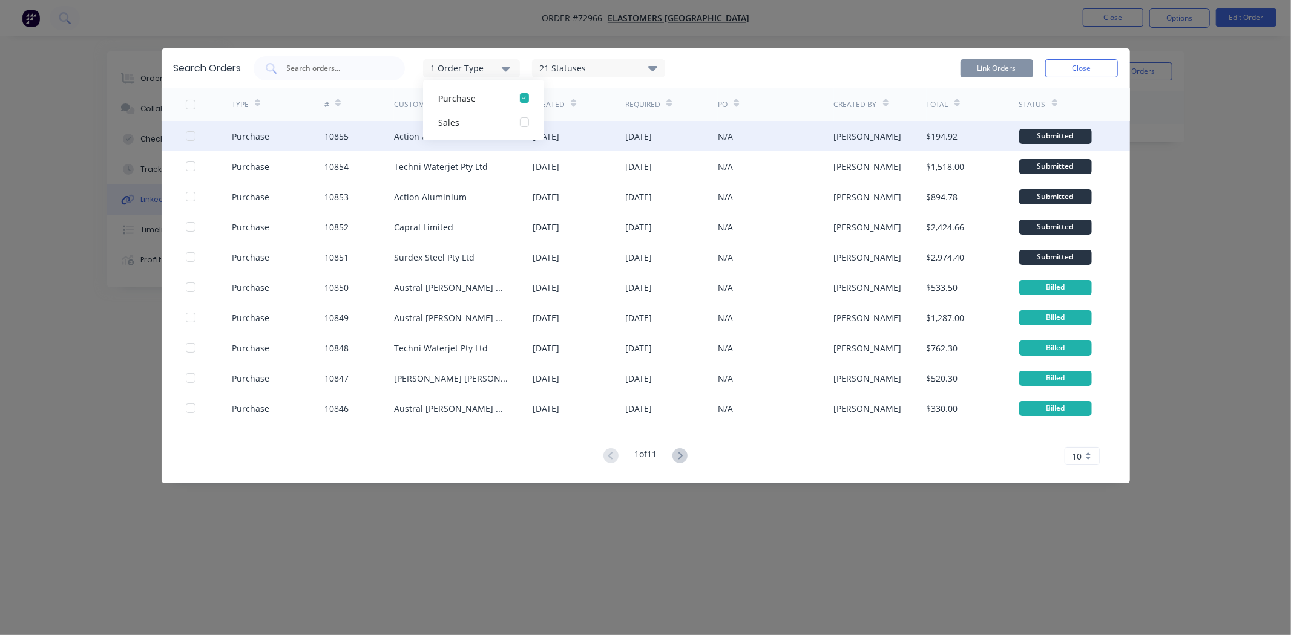
click at [190, 140] on div at bounding box center [191, 136] width 24 height 24
click at [997, 68] on button "Link Orders" at bounding box center [997, 68] width 73 height 18
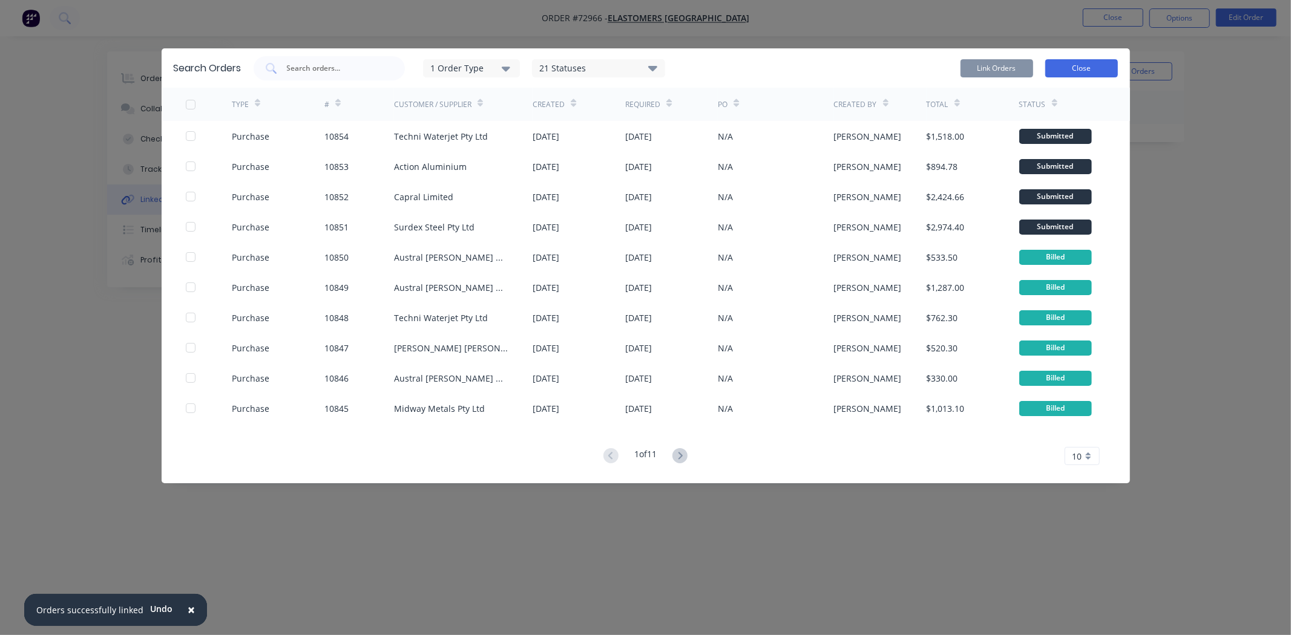
click at [1059, 69] on button "Close" at bounding box center [1081, 68] width 73 height 18
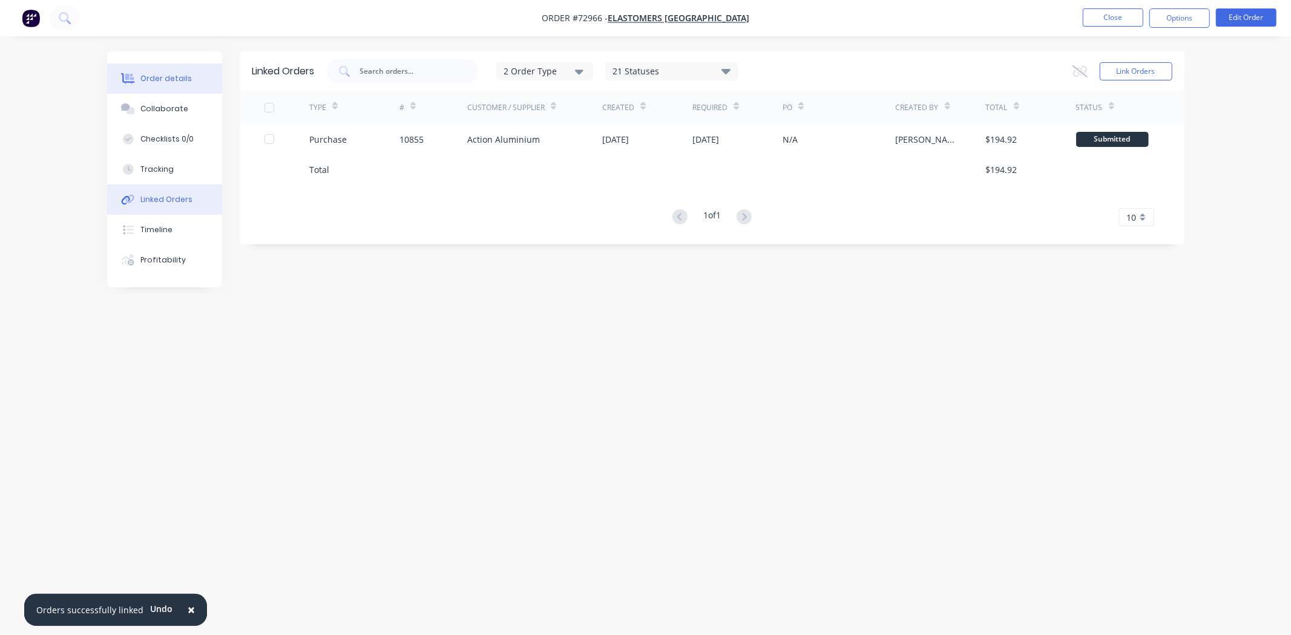
click at [171, 69] on button "Order details" at bounding box center [164, 79] width 115 height 30
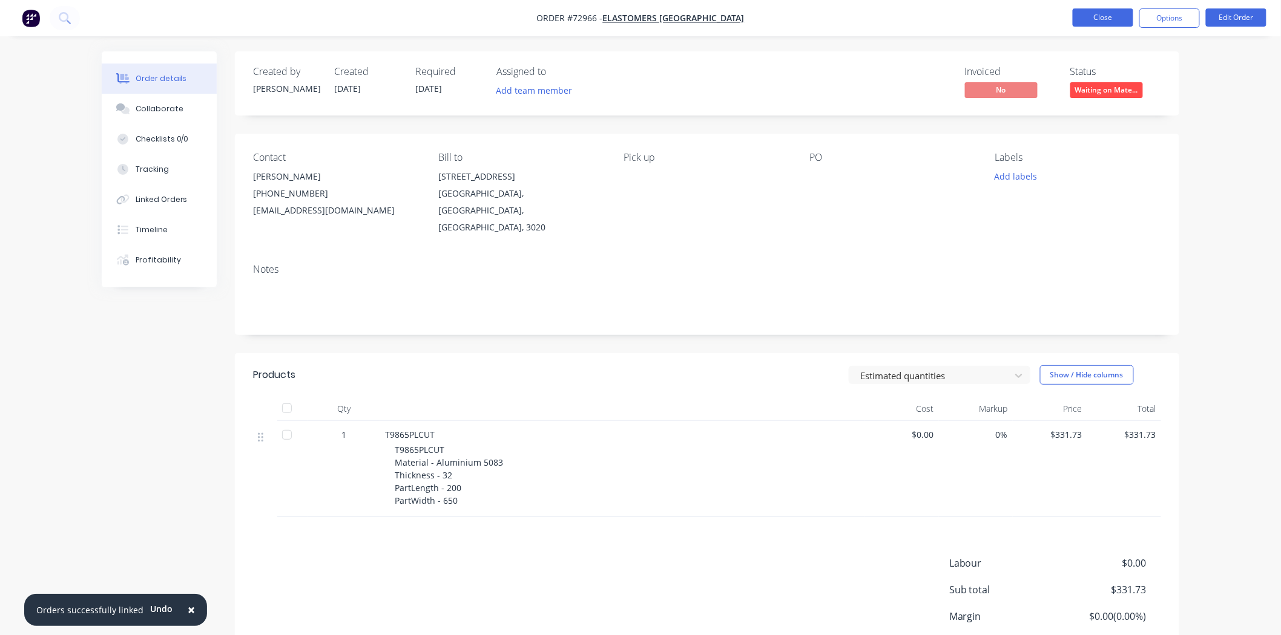
click at [1114, 19] on button "Close" at bounding box center [1102, 17] width 61 height 18
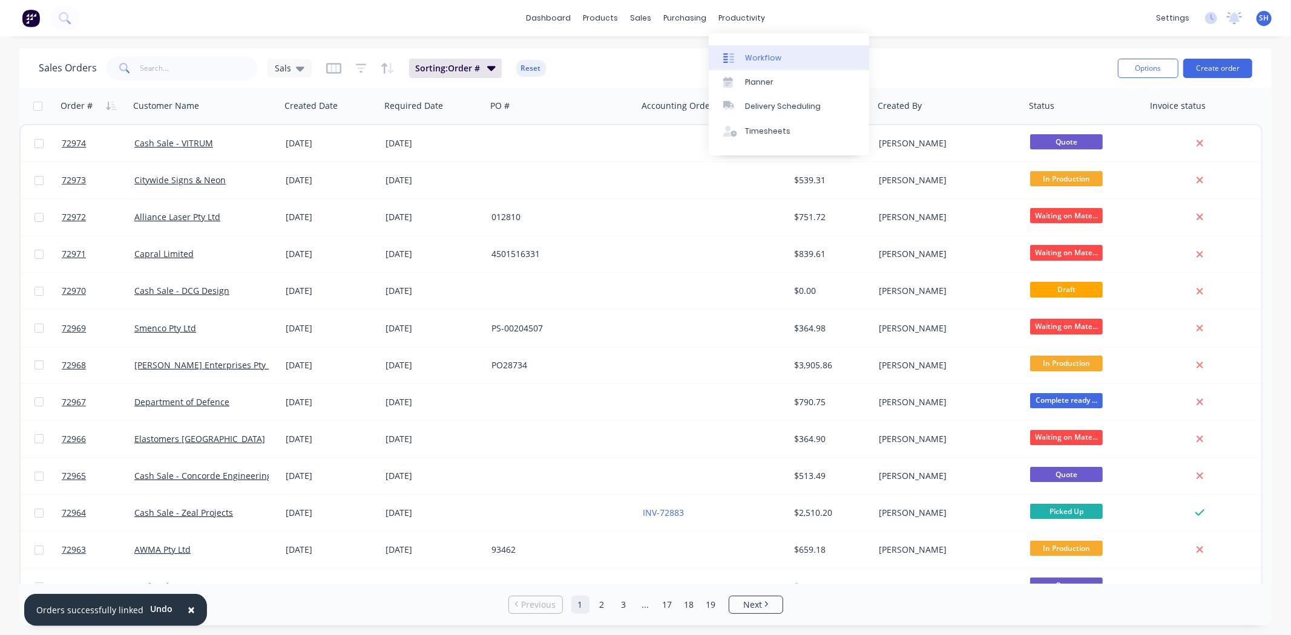
click at [764, 55] on div "Workflow" at bounding box center [763, 58] width 36 height 11
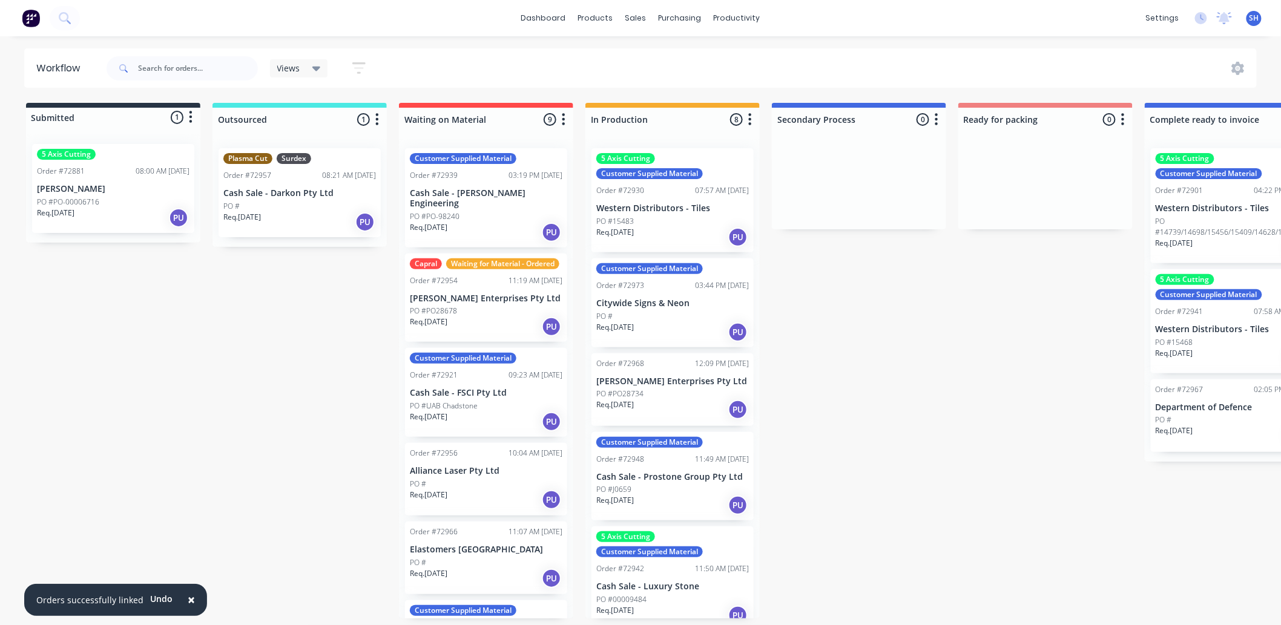
click at [188, 604] on span "×" at bounding box center [191, 599] width 7 height 17
